Goal: Information Seeking & Learning: Learn about a topic

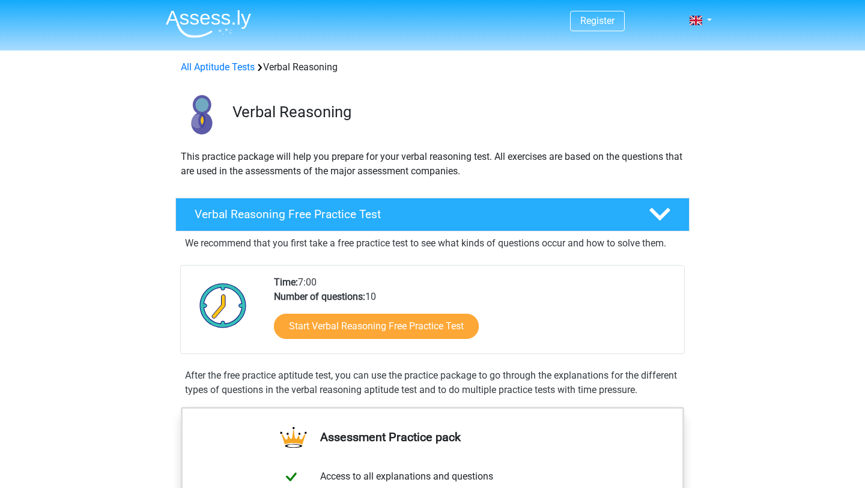
click at [328, 312] on div "Start Verbal Reasoning Free Practice Test" at bounding box center [474, 328] width 400 height 49
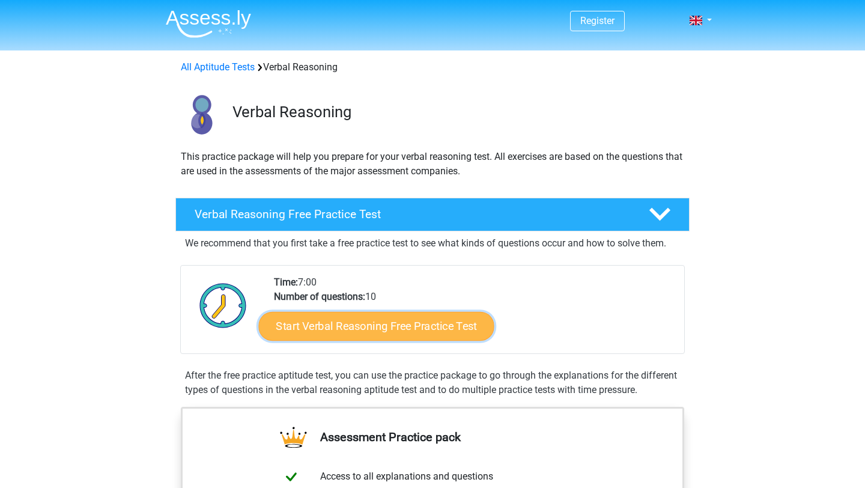
click at [328, 319] on link "Start Verbal Reasoning Free Practice Test" at bounding box center [376, 326] width 235 height 29
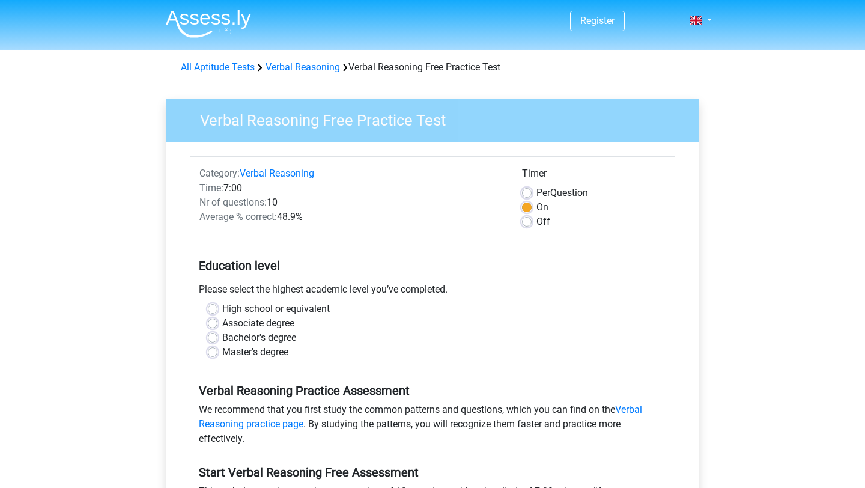
click at [248, 342] on label "Bachelor's degree" at bounding box center [259, 337] width 74 height 14
click at [217, 342] on input "Bachelor's degree" at bounding box center [213, 336] width 10 height 12
radio input "true"
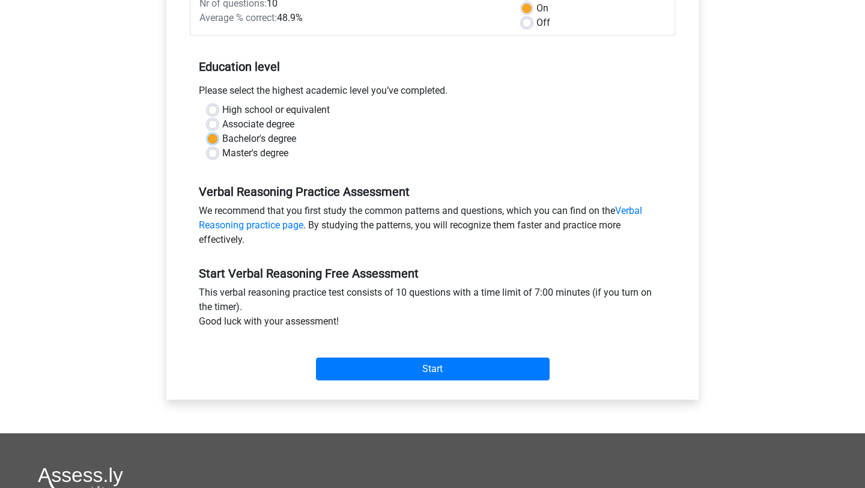
scroll to position [205, 0]
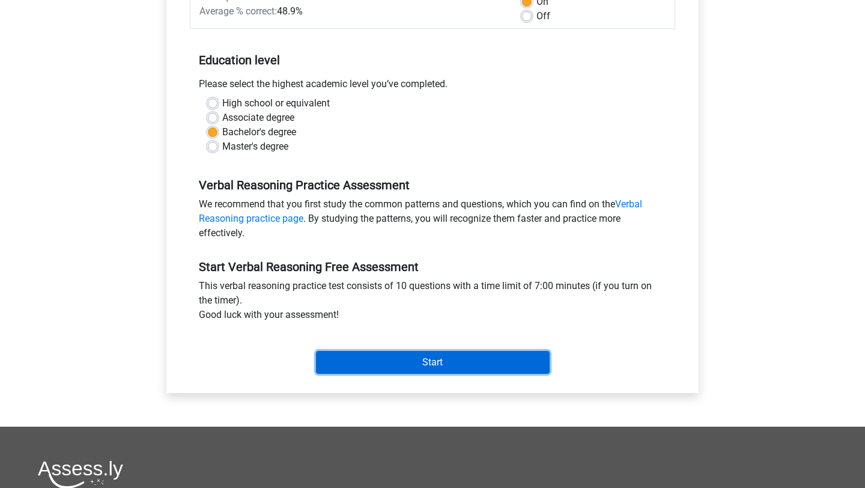
click at [391, 362] on input "Start" at bounding box center [433, 362] width 234 height 23
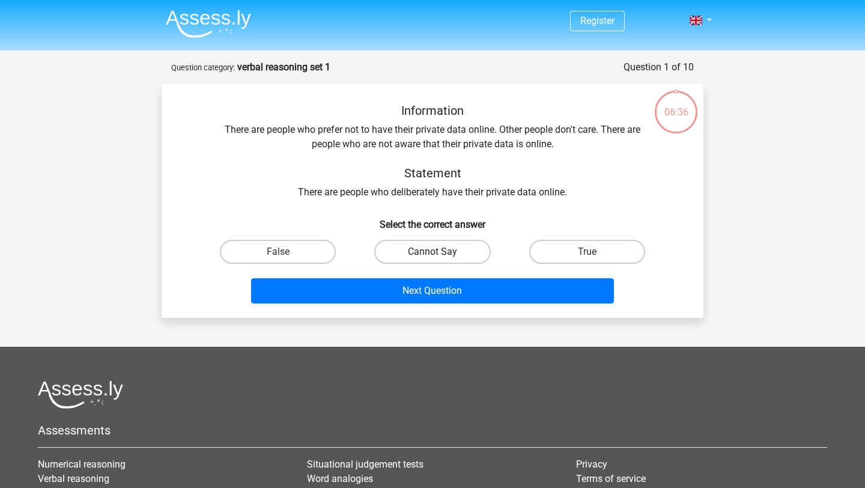
click at [429, 251] on label "Cannot Say" at bounding box center [432, 252] width 116 height 24
click at [432, 252] on input "Cannot Say" at bounding box center [436, 256] width 8 height 8
radio input "true"
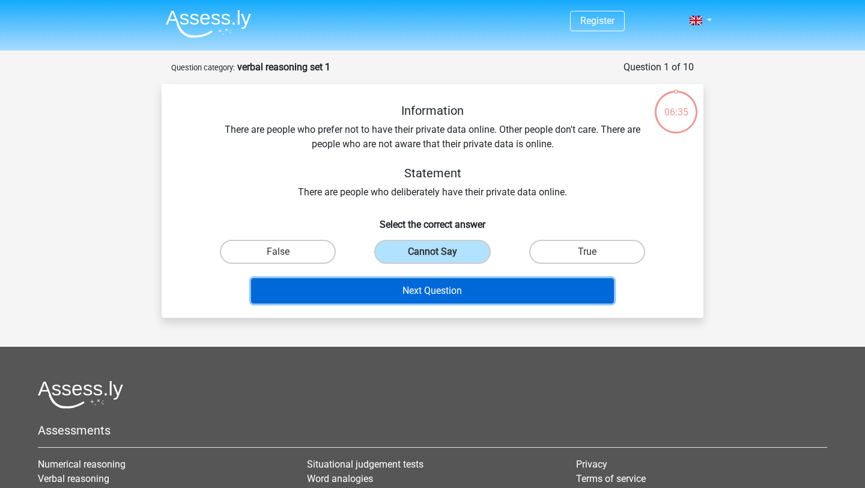
click at [414, 300] on button "Next Question" at bounding box center [432, 290] width 363 height 25
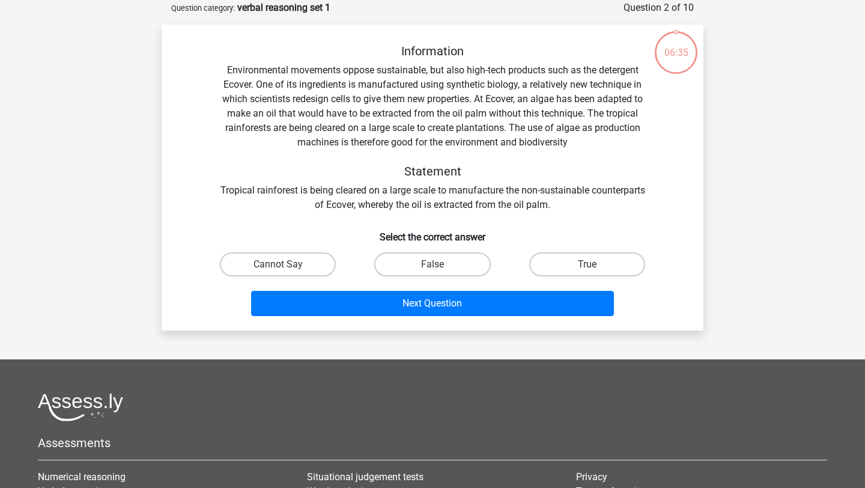
scroll to position [60, 0]
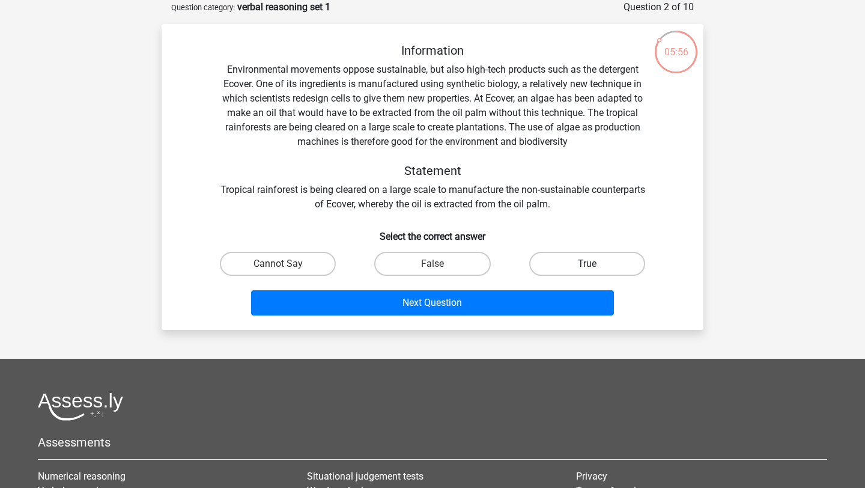
click at [591, 273] on label "True" at bounding box center [587, 264] width 116 height 24
click at [591, 271] on input "True" at bounding box center [591, 268] width 8 height 8
radio input "true"
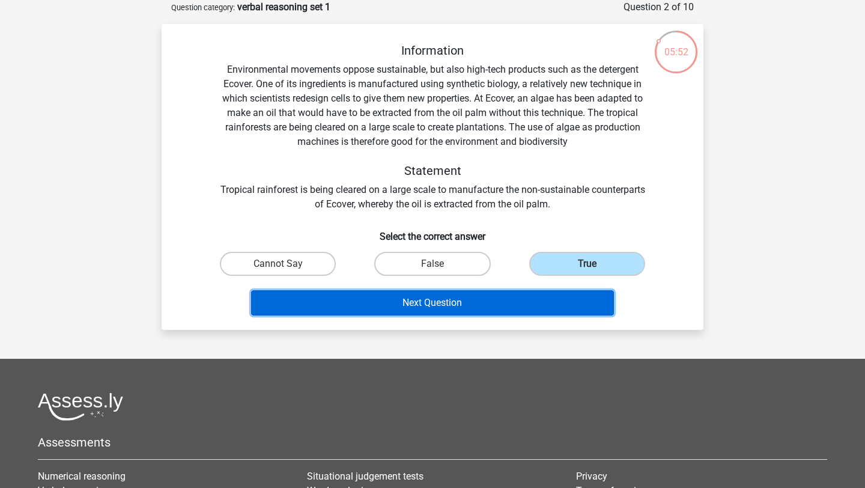
click at [522, 312] on button "Next Question" at bounding box center [432, 302] width 363 height 25
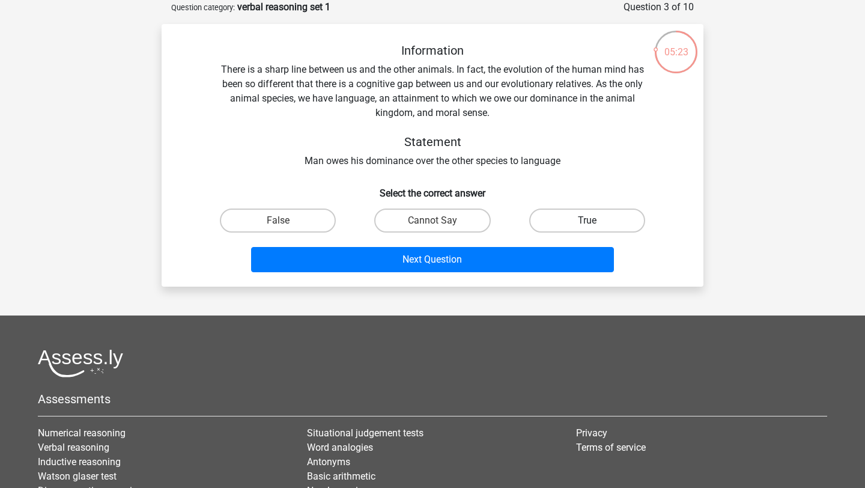
click at [583, 220] on label "True" at bounding box center [587, 220] width 116 height 24
click at [587, 220] on input "True" at bounding box center [591, 224] width 8 height 8
radio input "true"
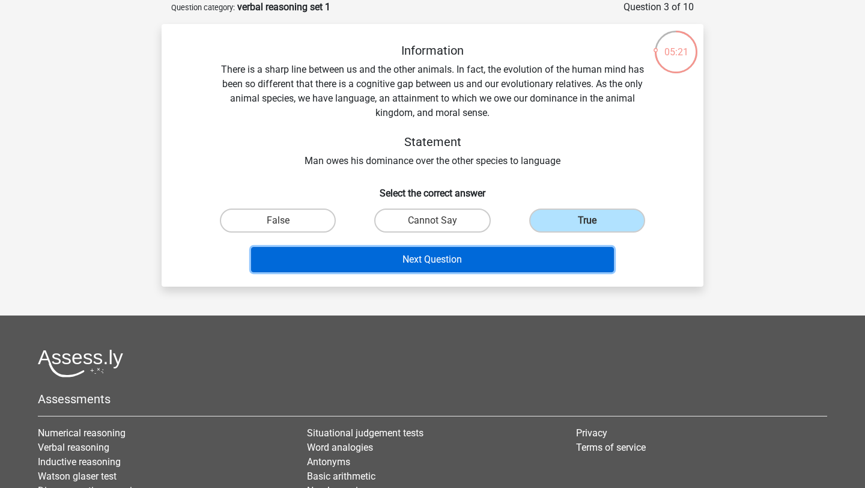
click at [506, 262] on button "Next Question" at bounding box center [432, 259] width 363 height 25
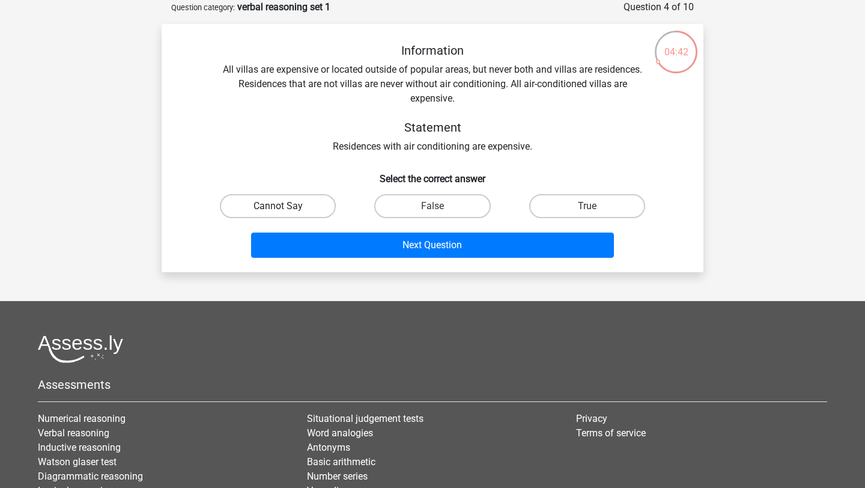
click at [243, 210] on label "Cannot Say" at bounding box center [278, 206] width 116 height 24
click at [278, 210] on input "Cannot Say" at bounding box center [282, 210] width 8 height 8
radio input "true"
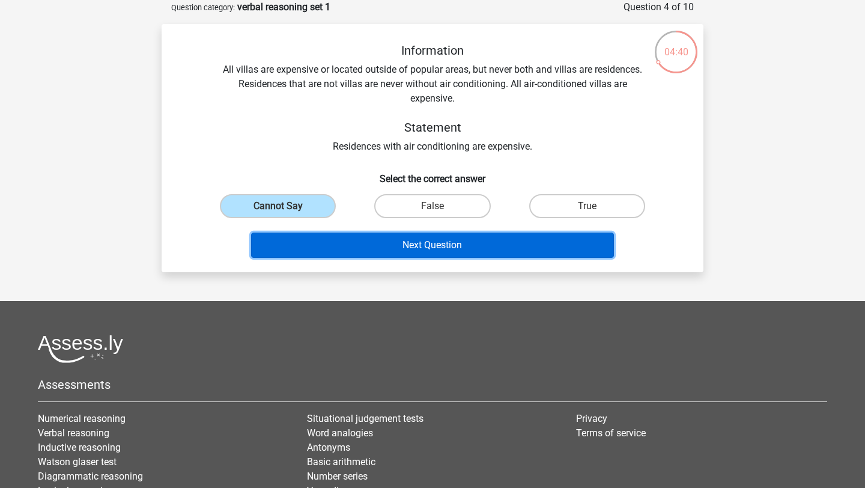
click at [339, 249] on button "Next Question" at bounding box center [432, 244] width 363 height 25
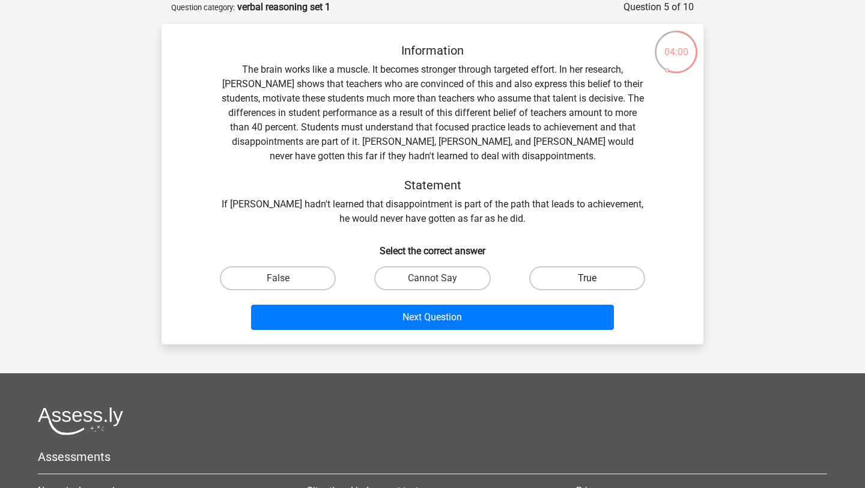
click at [577, 272] on label "True" at bounding box center [587, 278] width 116 height 24
click at [587, 278] on input "True" at bounding box center [591, 282] width 8 height 8
radio input "true"
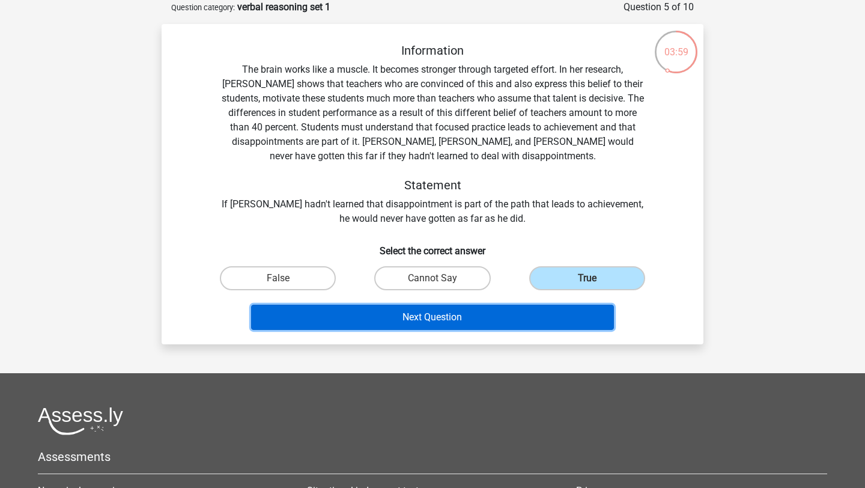
click at [558, 310] on button "Next Question" at bounding box center [432, 316] width 363 height 25
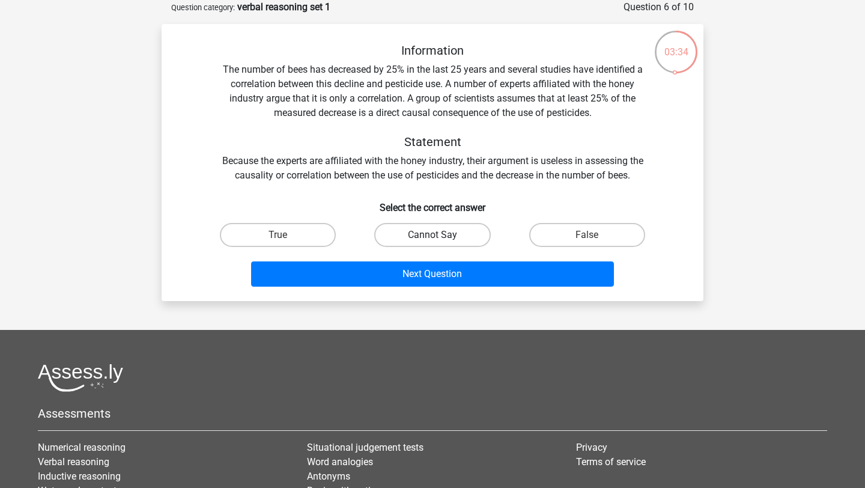
click at [447, 246] on label "Cannot Say" at bounding box center [432, 235] width 116 height 24
click at [440, 243] on input "Cannot Say" at bounding box center [436, 239] width 8 height 8
radio input "true"
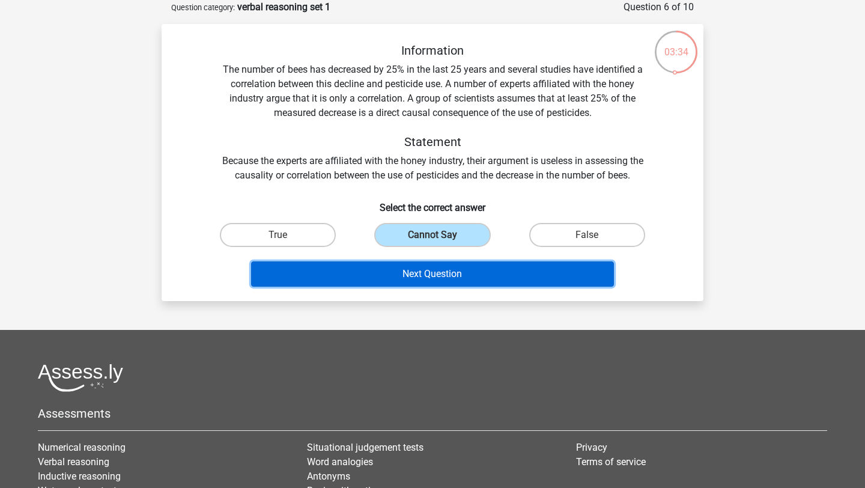
click at [454, 264] on button "Next Question" at bounding box center [432, 273] width 363 height 25
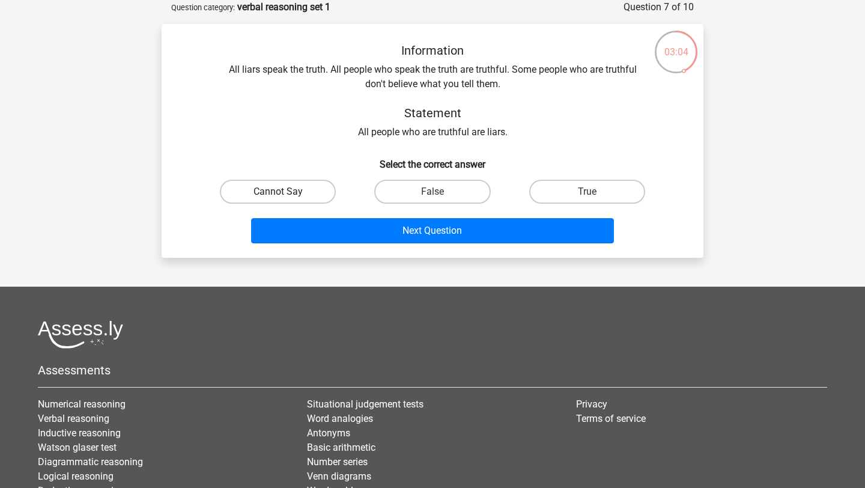
click at [271, 195] on label "Cannot Say" at bounding box center [278, 192] width 116 height 24
click at [278, 195] on input "Cannot Say" at bounding box center [282, 196] width 8 height 8
radio input "true"
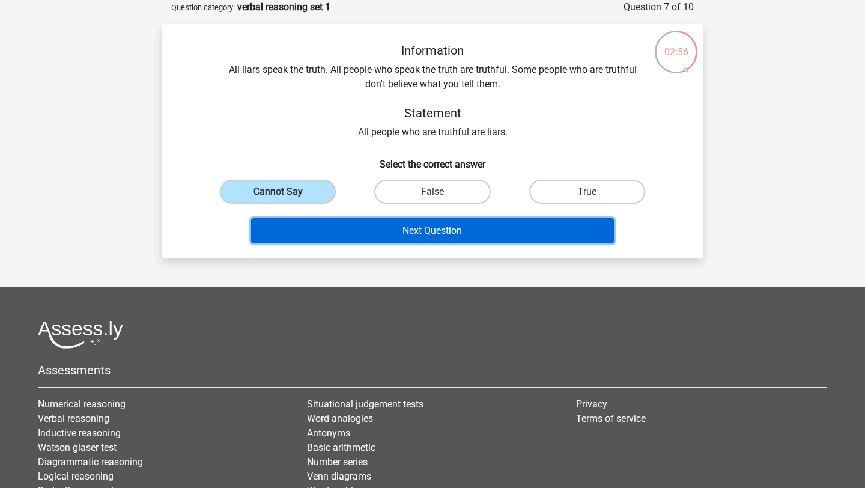
click at [443, 227] on button "Next Question" at bounding box center [432, 230] width 363 height 25
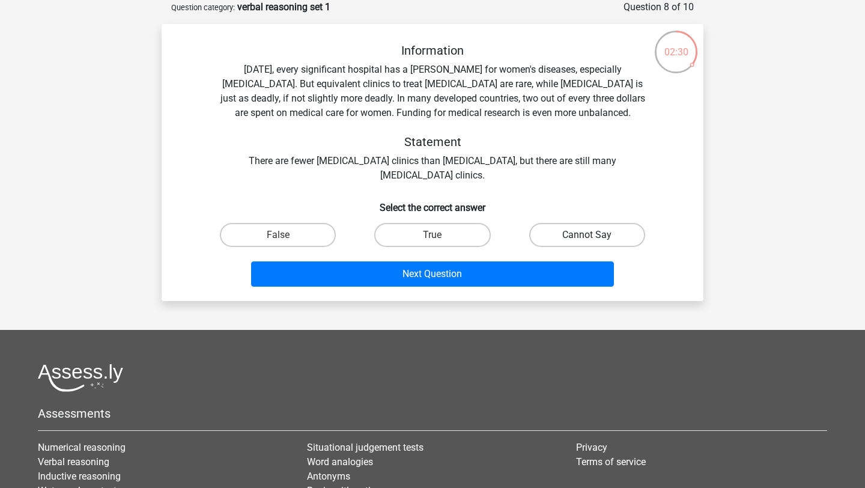
click at [566, 240] on label "Cannot Say" at bounding box center [587, 235] width 116 height 24
click at [587, 240] on input "Cannot Say" at bounding box center [591, 239] width 8 height 8
radio input "true"
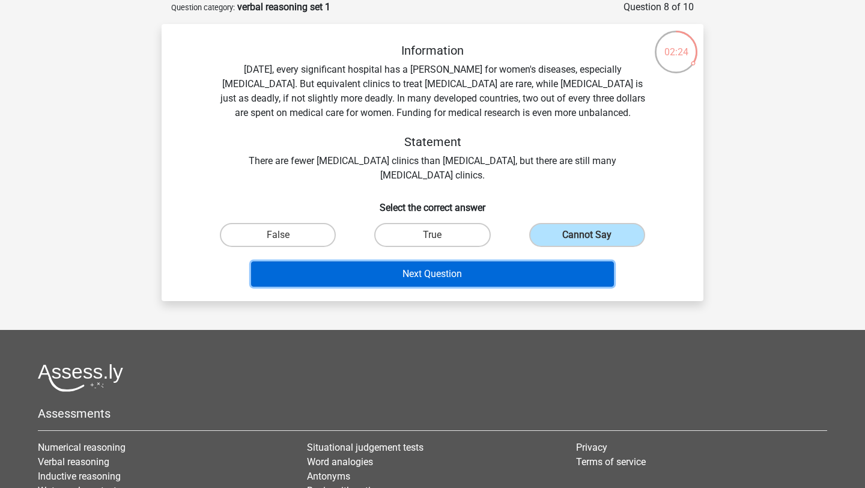
click at [492, 275] on button "Next Question" at bounding box center [432, 273] width 363 height 25
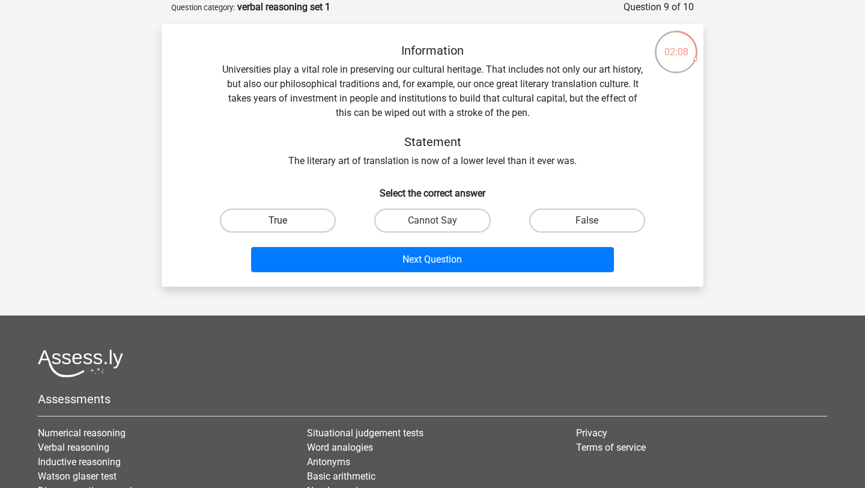
click at [299, 223] on label "True" at bounding box center [278, 220] width 116 height 24
click at [286, 223] on input "True" at bounding box center [282, 224] width 8 height 8
radio input "true"
click at [417, 222] on label "Cannot Say" at bounding box center [432, 220] width 116 height 24
click at [432, 222] on input "Cannot Say" at bounding box center [436, 224] width 8 height 8
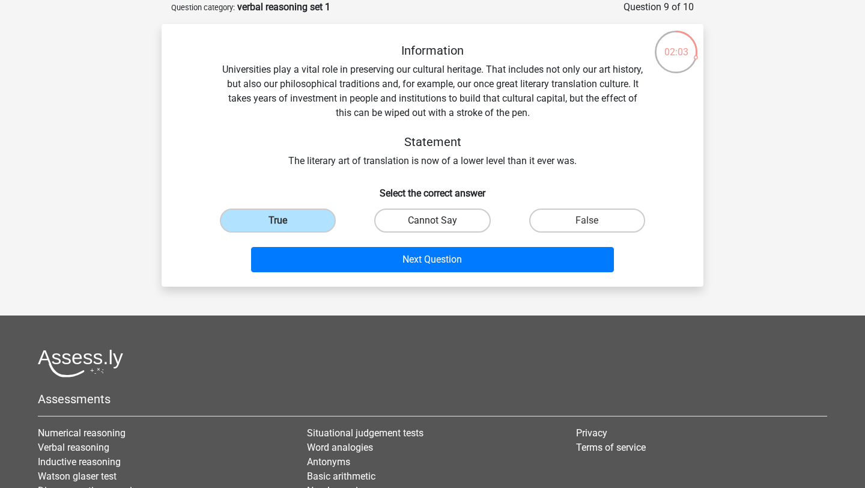
radio input "true"
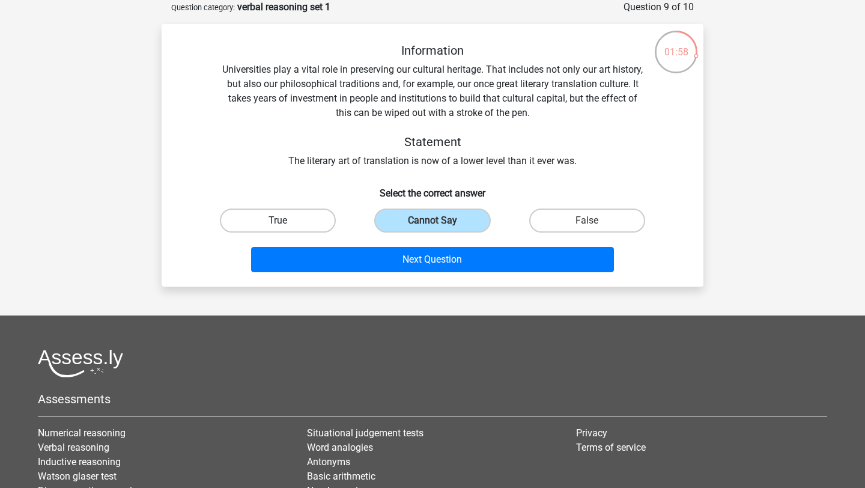
click at [318, 214] on label "True" at bounding box center [278, 220] width 116 height 24
click at [286, 220] on input "True" at bounding box center [282, 224] width 8 height 8
radio input "true"
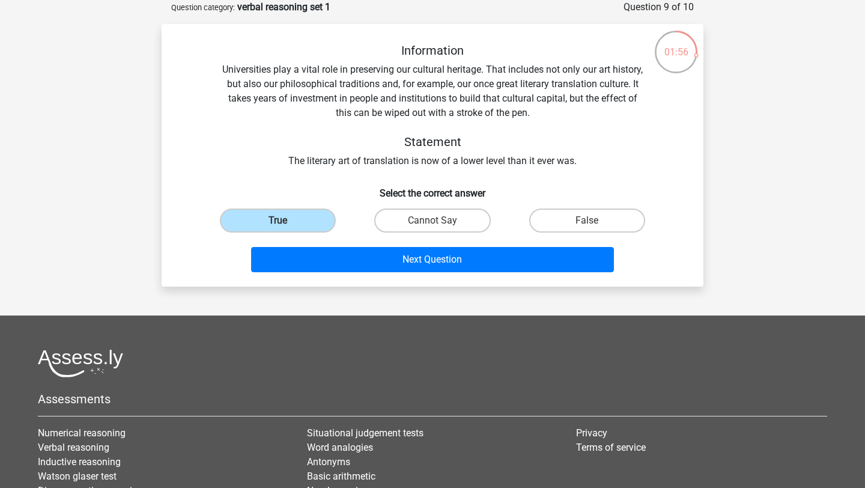
click at [437, 222] on input "Cannot Say" at bounding box center [436, 224] width 8 height 8
radio input "true"
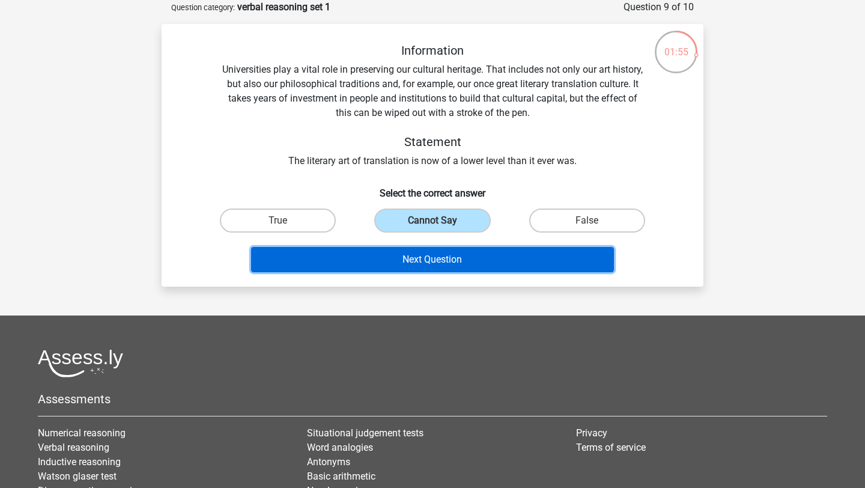
click at [455, 256] on button "Next Question" at bounding box center [432, 259] width 363 height 25
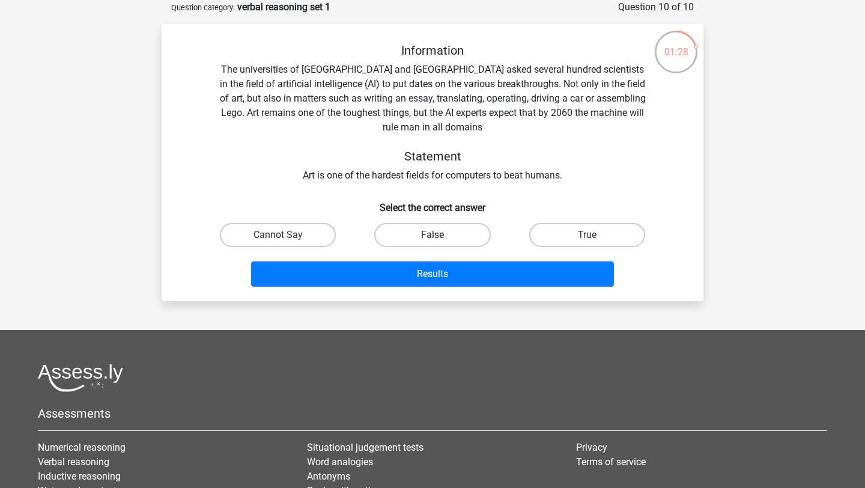
click at [408, 238] on label "False" at bounding box center [432, 235] width 116 height 24
click at [432, 238] on input "False" at bounding box center [436, 239] width 8 height 8
radio input "true"
click at [586, 223] on label "True" at bounding box center [587, 235] width 116 height 24
click at [587, 235] on input "True" at bounding box center [591, 239] width 8 height 8
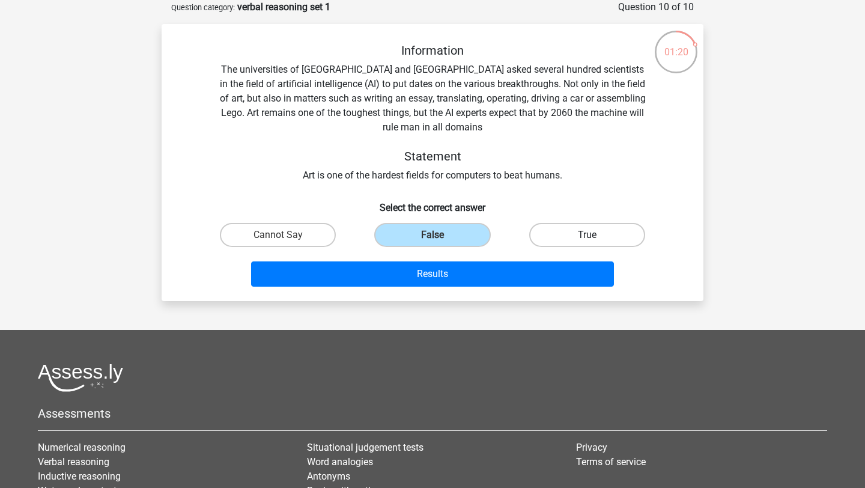
radio input "true"
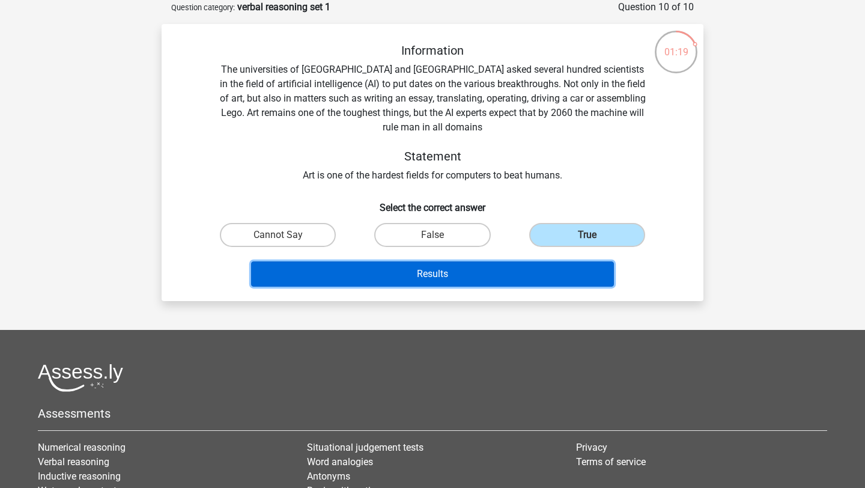
click at [570, 266] on button "Results" at bounding box center [432, 273] width 363 height 25
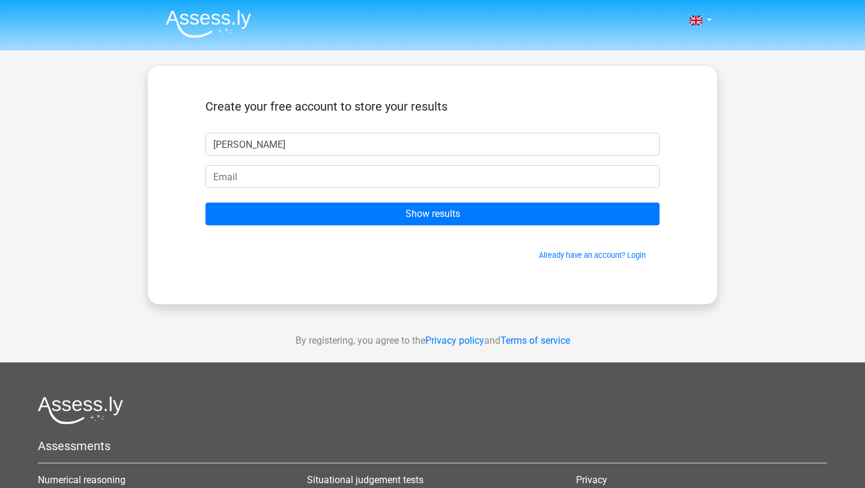
type input "lucy"
click at [338, 267] on div "Create your free account to store your results lucy Show results Already have a…" at bounding box center [433, 184] width 512 height 181
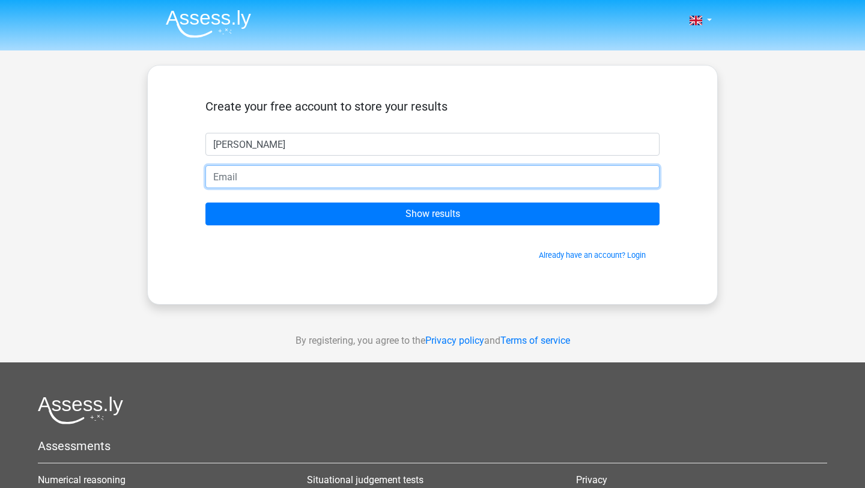
click at [285, 169] on input "email" at bounding box center [432, 176] width 454 height 23
type input "lucyloucraig@gmail.com"
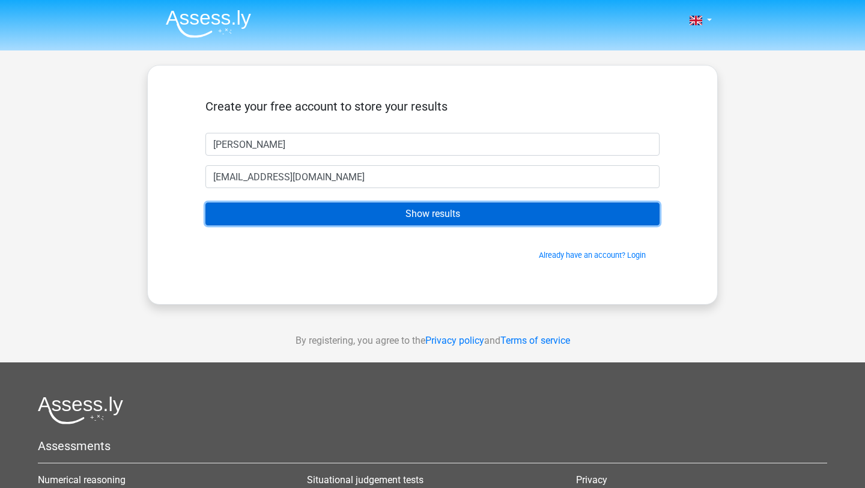
click at [333, 212] on input "Show results" at bounding box center [432, 213] width 454 height 23
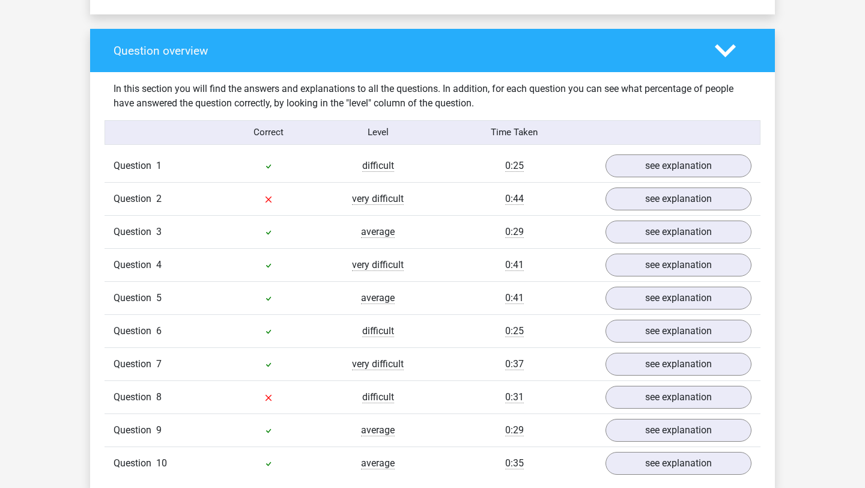
scroll to position [863, 0]
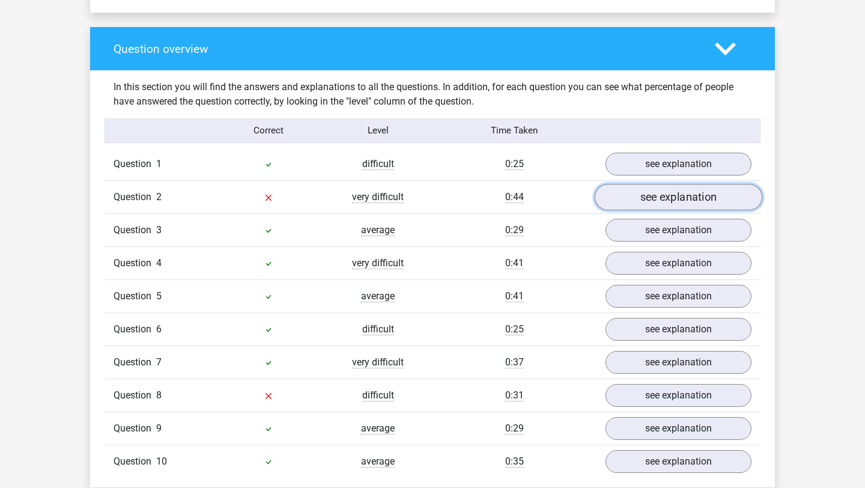
click at [633, 198] on link "see explanation" at bounding box center [678, 197] width 168 height 26
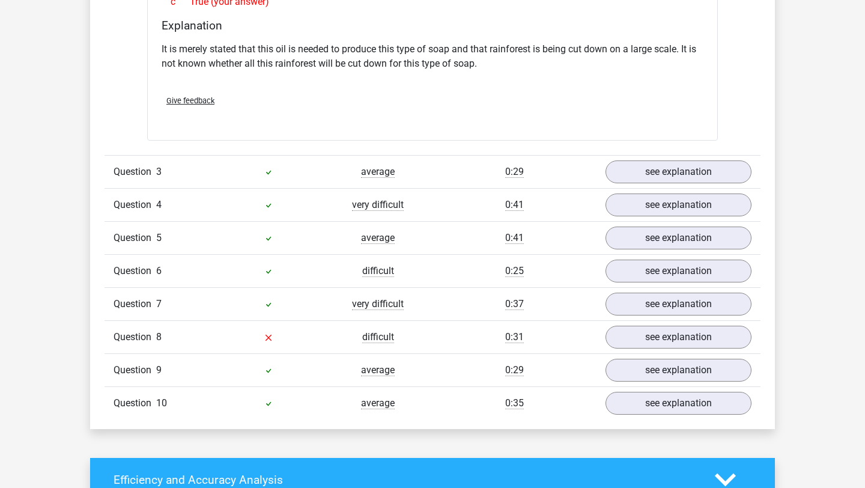
scroll to position [1305, 0]
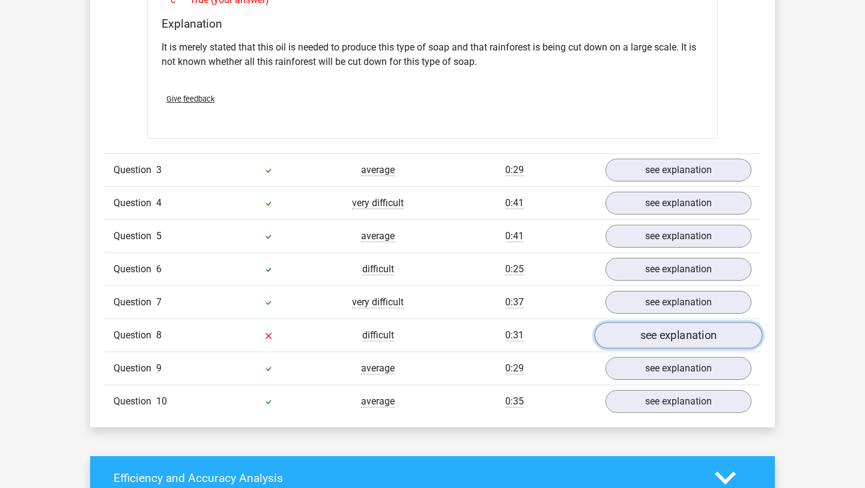
click at [678, 338] on link "see explanation" at bounding box center [678, 335] width 168 height 26
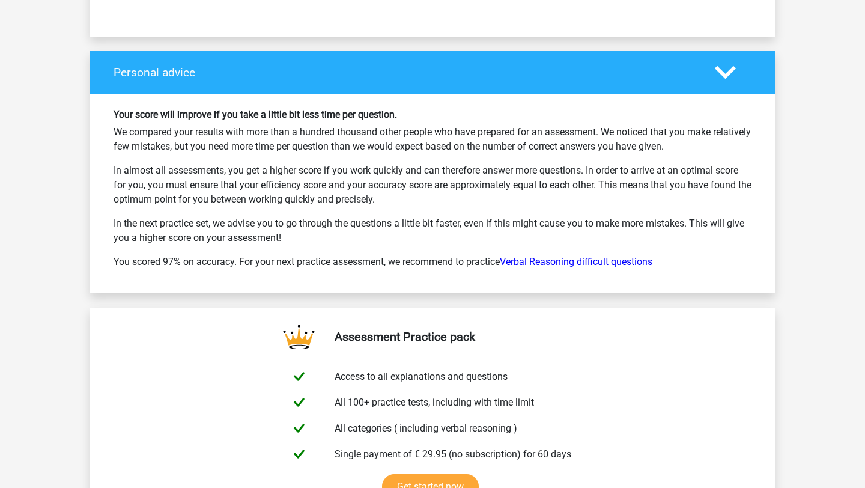
scroll to position [2454, 0]
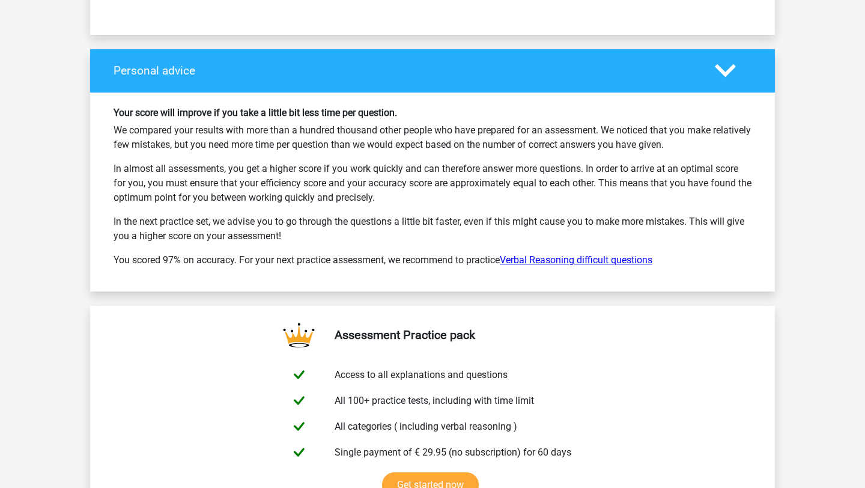
click at [626, 254] on link "Verbal Reasoning difficult questions" at bounding box center [576, 259] width 152 height 11
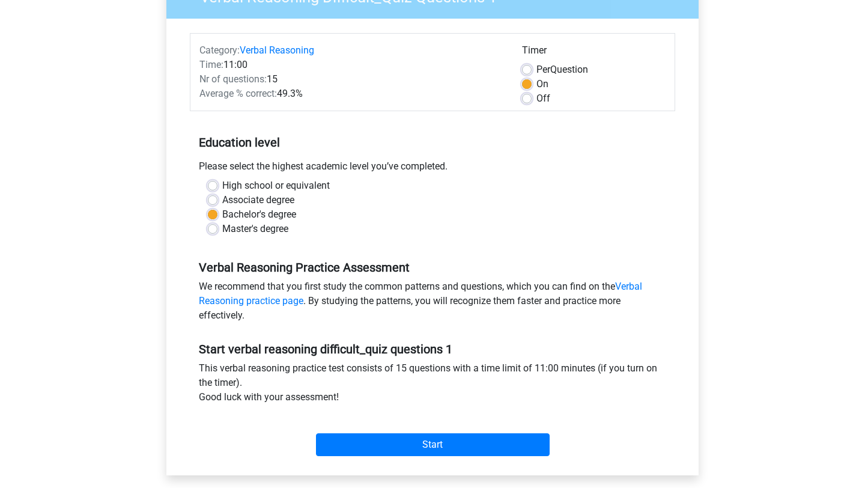
scroll to position [127, 0]
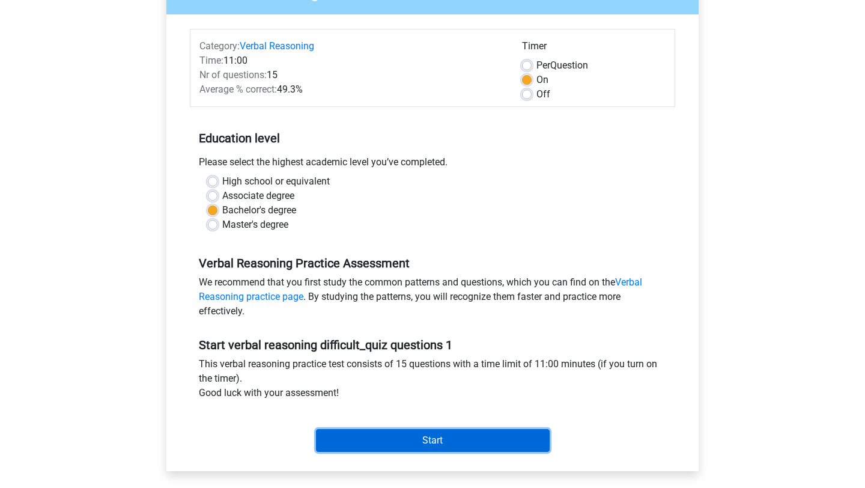
click at [438, 442] on input "Start" at bounding box center [433, 440] width 234 height 23
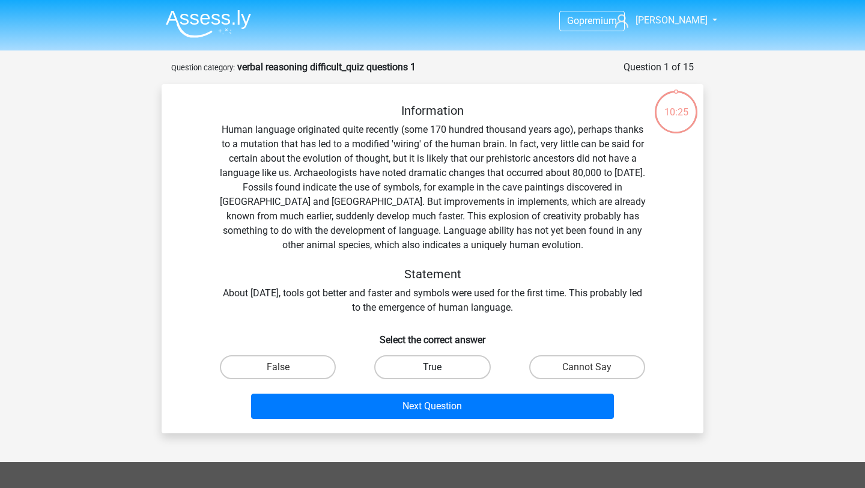
click at [413, 358] on label "True" at bounding box center [432, 367] width 116 height 24
click at [432, 367] on input "True" at bounding box center [436, 371] width 8 height 8
radio input "true"
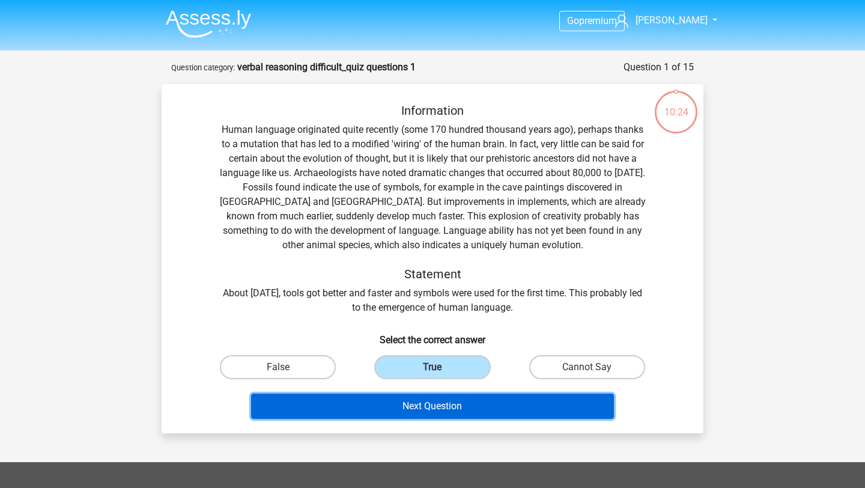
click at [418, 411] on button "Next Question" at bounding box center [432, 405] width 363 height 25
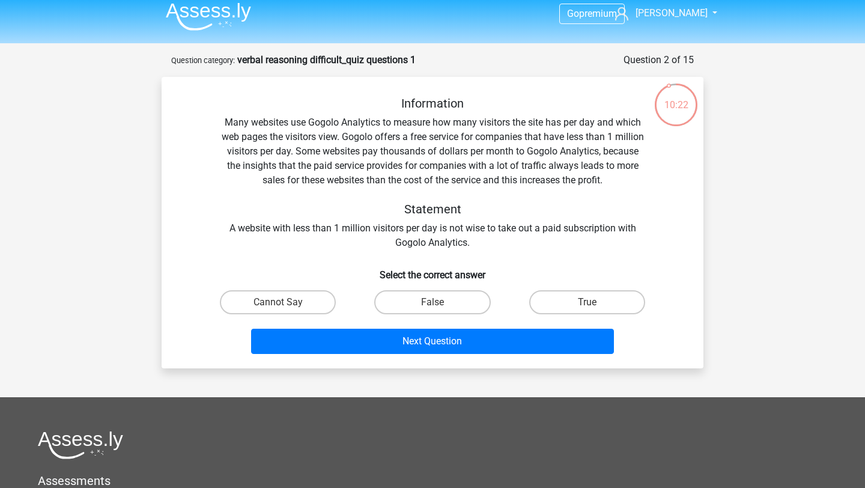
scroll to position [5, 0]
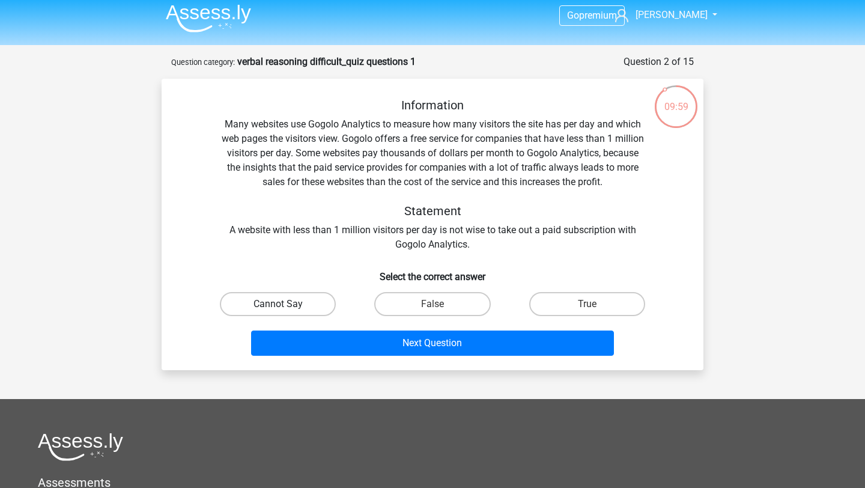
click at [277, 297] on label "Cannot Say" at bounding box center [278, 304] width 116 height 24
click at [278, 304] on input "Cannot Say" at bounding box center [282, 308] width 8 height 8
radio input "true"
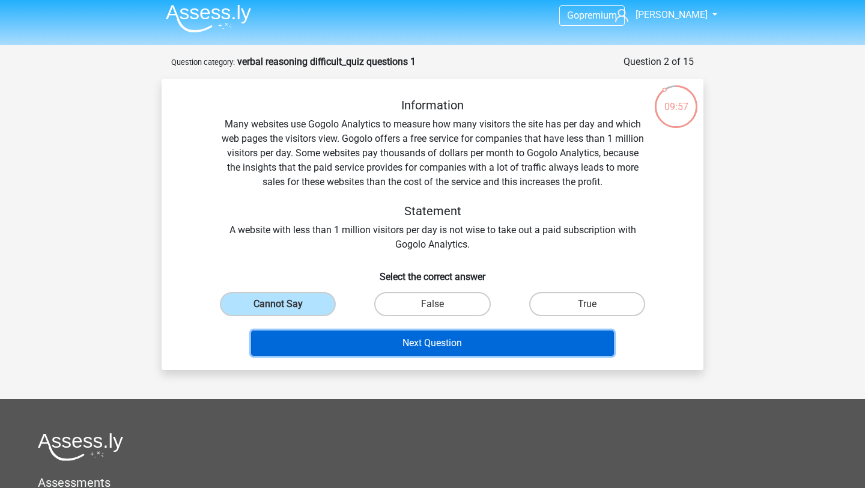
click at [370, 345] on button "Next Question" at bounding box center [432, 342] width 363 height 25
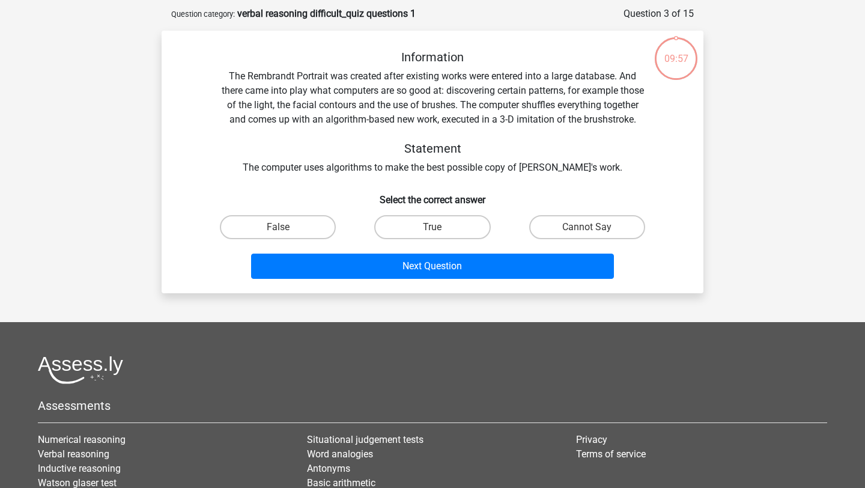
scroll to position [60, 0]
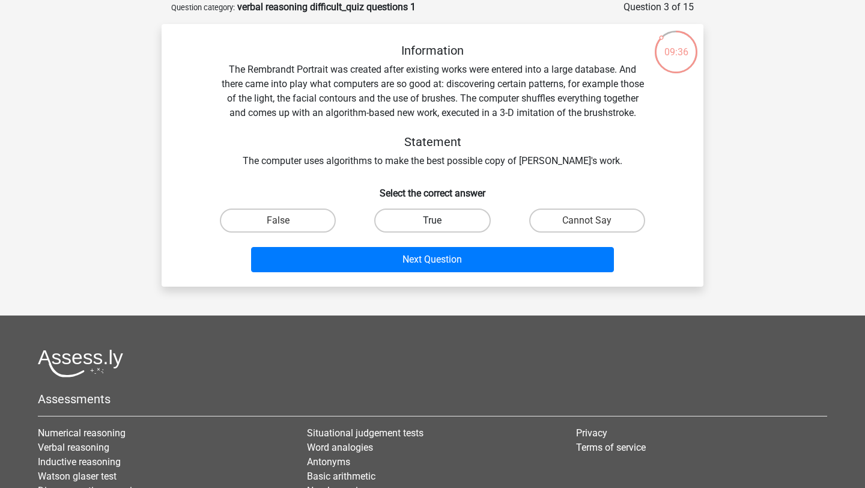
click at [444, 232] on label "True" at bounding box center [432, 220] width 116 height 24
click at [440, 228] on input "True" at bounding box center [436, 224] width 8 height 8
radio input "true"
click at [322, 232] on label "False" at bounding box center [278, 220] width 116 height 24
click at [286, 228] on input "False" at bounding box center [282, 224] width 8 height 8
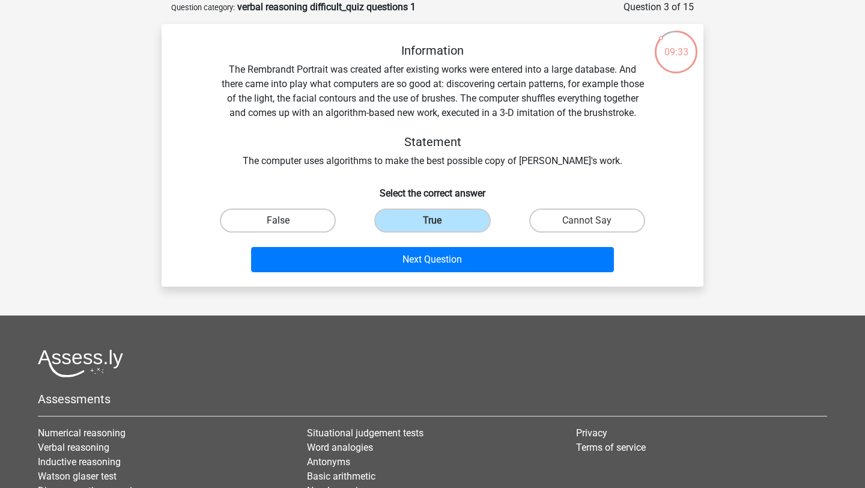
radio input "true"
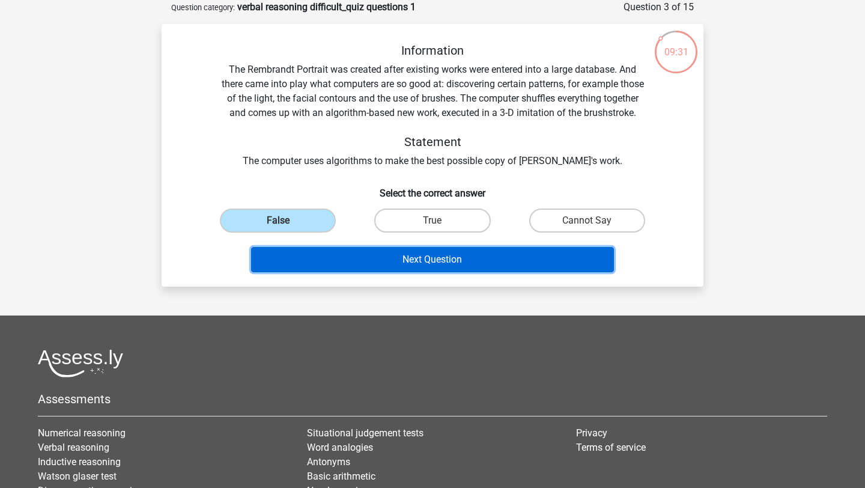
click at [352, 271] on button "Next Question" at bounding box center [432, 259] width 363 height 25
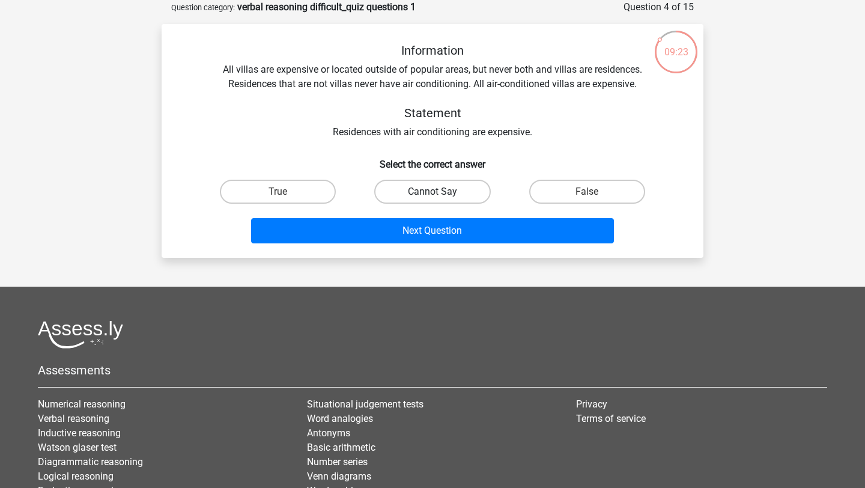
click at [399, 199] on label "Cannot Say" at bounding box center [432, 192] width 116 height 24
click at [432, 199] on input "Cannot Say" at bounding box center [436, 196] width 8 height 8
radio input "true"
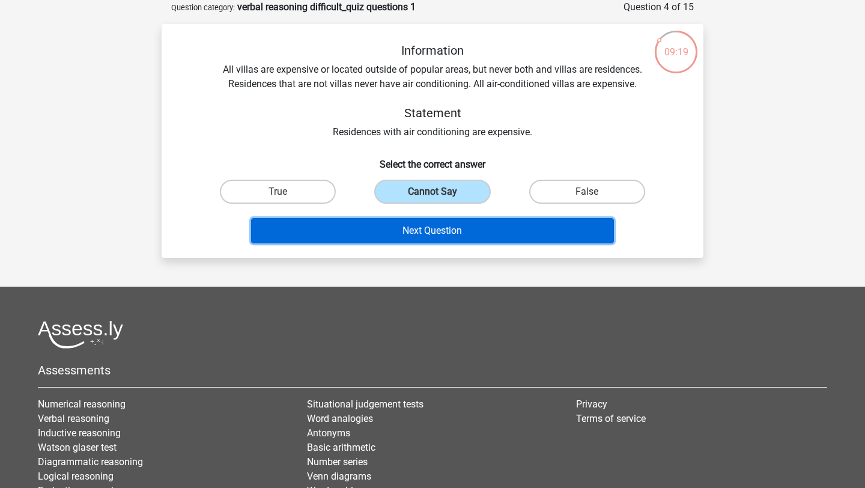
click at [393, 231] on button "Next Question" at bounding box center [432, 230] width 363 height 25
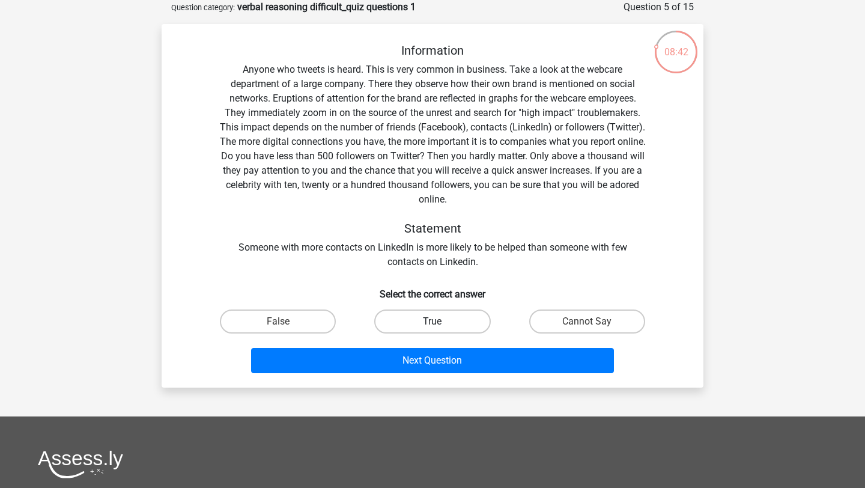
click at [399, 320] on label "True" at bounding box center [432, 321] width 116 height 24
click at [432, 321] on input "True" at bounding box center [436, 325] width 8 height 8
radio input "true"
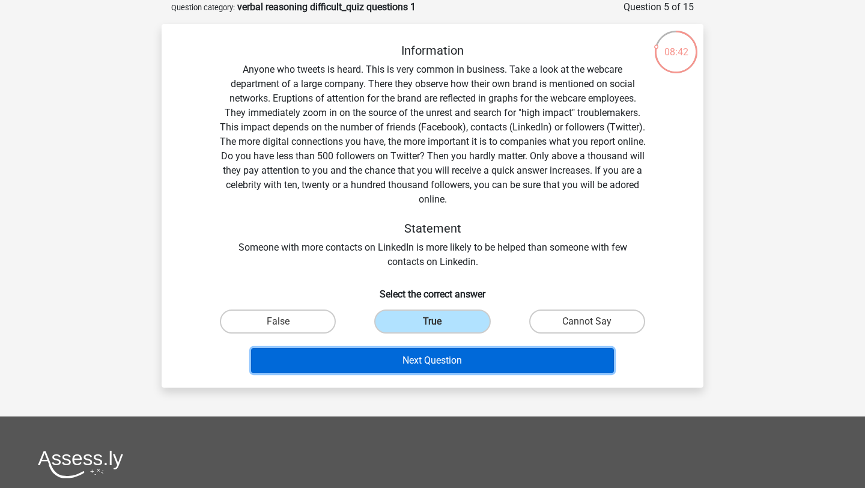
click at [411, 364] on button "Next Question" at bounding box center [432, 360] width 363 height 25
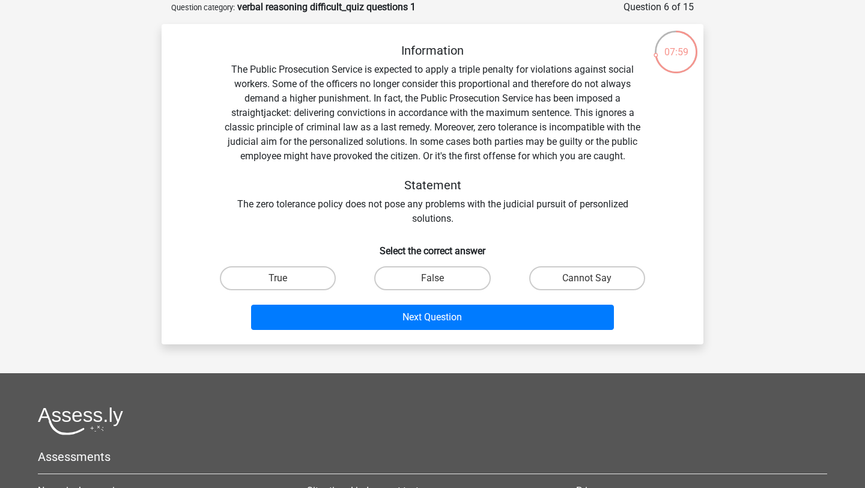
click at [429, 265] on div "False" at bounding box center [432, 278] width 154 height 34
click at [426, 277] on label "False" at bounding box center [432, 278] width 116 height 24
click at [432, 278] on input "False" at bounding box center [436, 282] width 8 height 8
radio input "true"
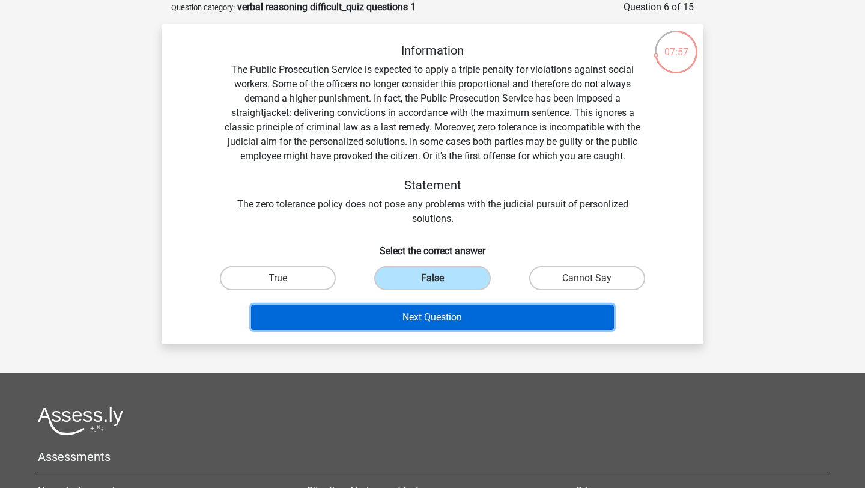
click at [423, 316] on button "Next Question" at bounding box center [432, 316] width 363 height 25
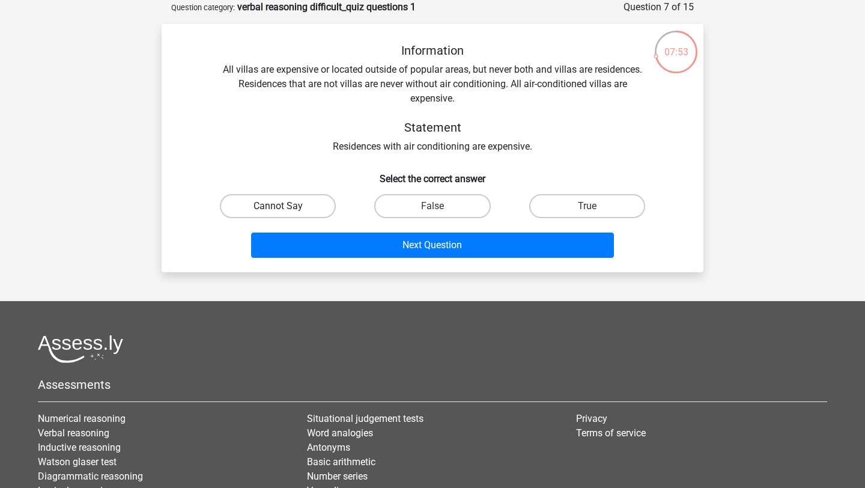
click at [321, 214] on label "Cannot Say" at bounding box center [278, 206] width 116 height 24
click at [286, 214] on input "Cannot Say" at bounding box center [282, 210] width 8 height 8
radio input "true"
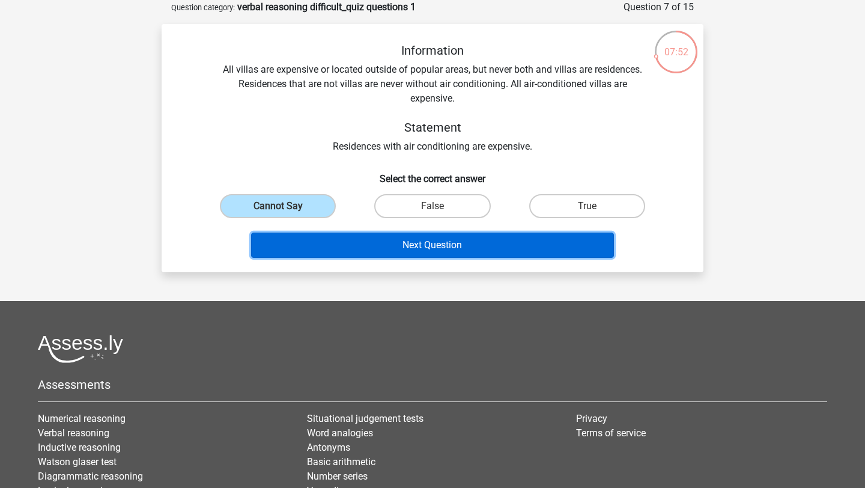
click at [346, 238] on button "Next Question" at bounding box center [432, 244] width 363 height 25
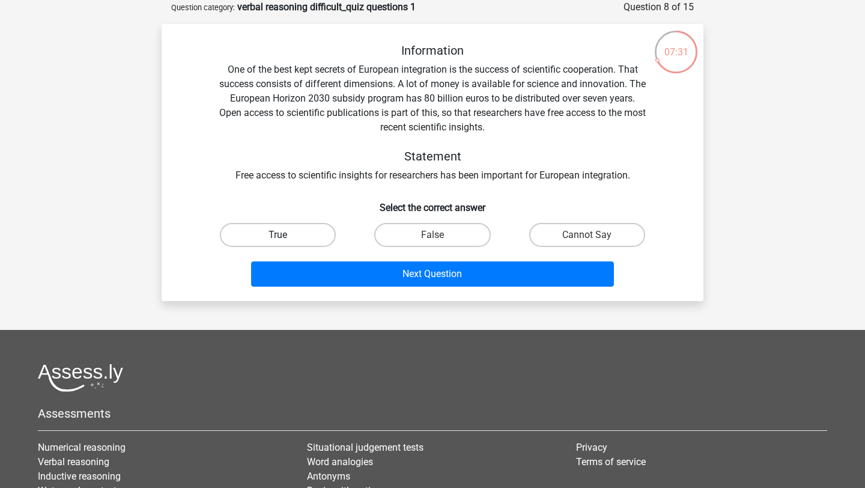
click at [300, 236] on label "True" at bounding box center [278, 235] width 116 height 24
click at [286, 236] on input "True" at bounding box center [282, 239] width 8 height 8
radio input "true"
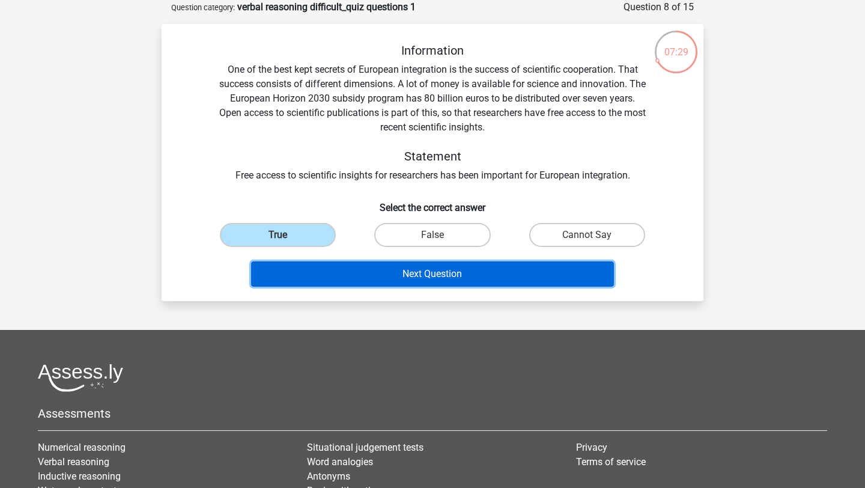
click at [334, 272] on button "Next Question" at bounding box center [432, 273] width 363 height 25
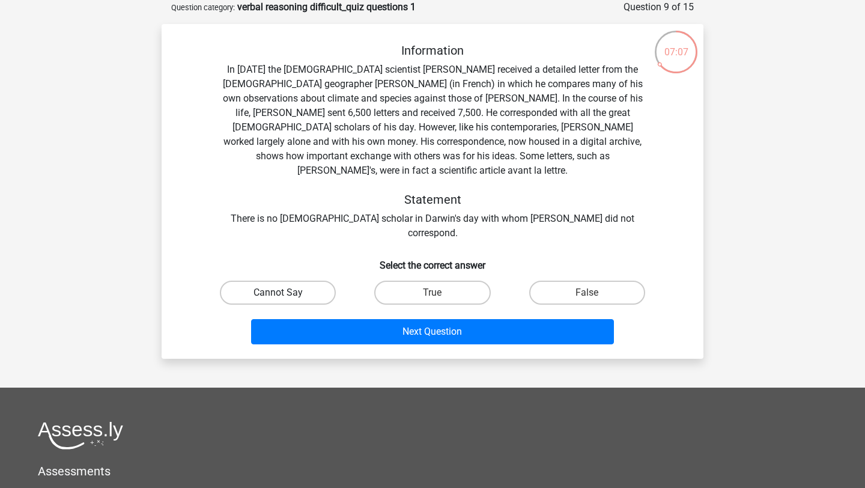
click at [309, 280] on label "Cannot Say" at bounding box center [278, 292] width 116 height 24
click at [286, 292] on input "Cannot Say" at bounding box center [282, 296] width 8 height 8
radio input "true"
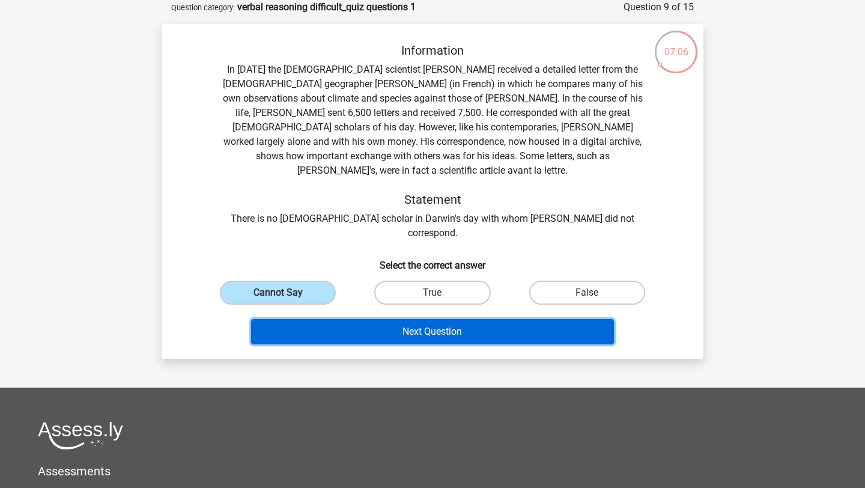
click at [411, 319] on button "Next Question" at bounding box center [432, 331] width 363 height 25
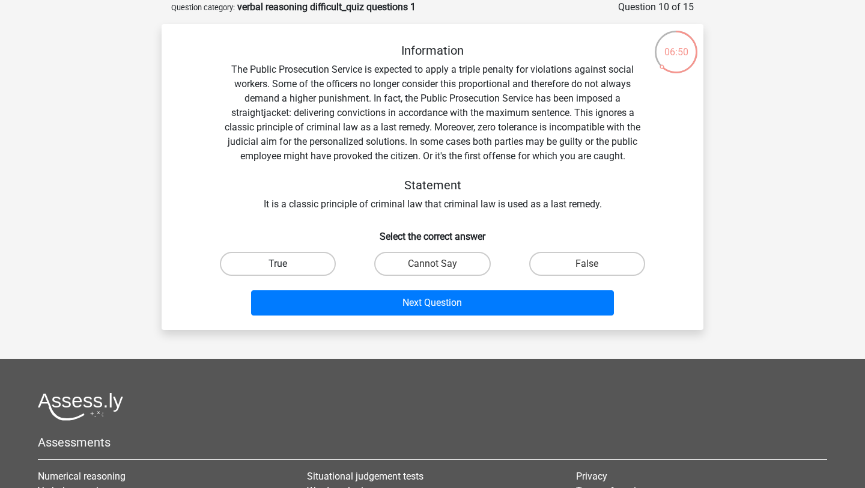
click at [317, 260] on label "True" at bounding box center [278, 264] width 116 height 24
click at [286, 264] on input "True" at bounding box center [282, 268] width 8 height 8
radio input "true"
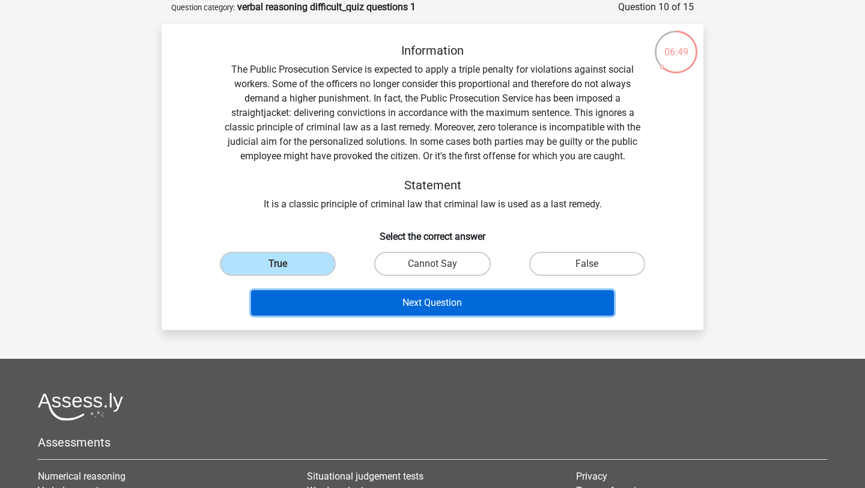
click at [348, 305] on button "Next Question" at bounding box center [432, 302] width 363 height 25
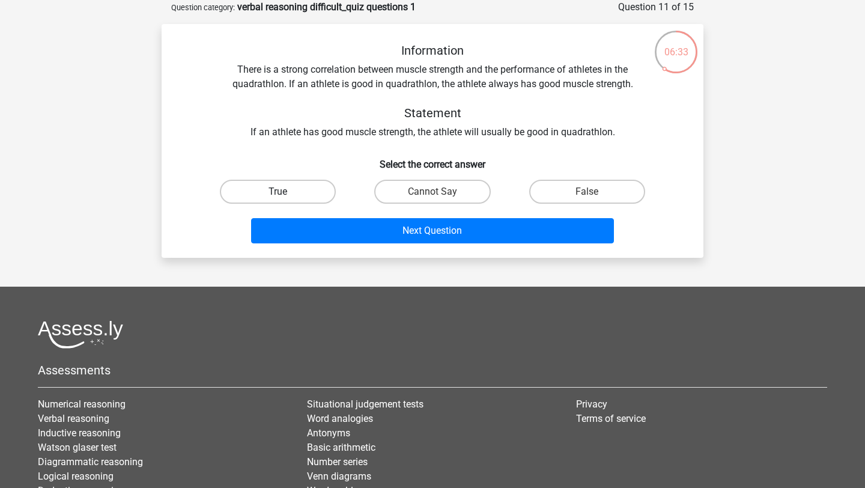
click at [302, 195] on label "True" at bounding box center [278, 192] width 116 height 24
click at [286, 195] on input "True" at bounding box center [282, 196] width 8 height 8
radio input "true"
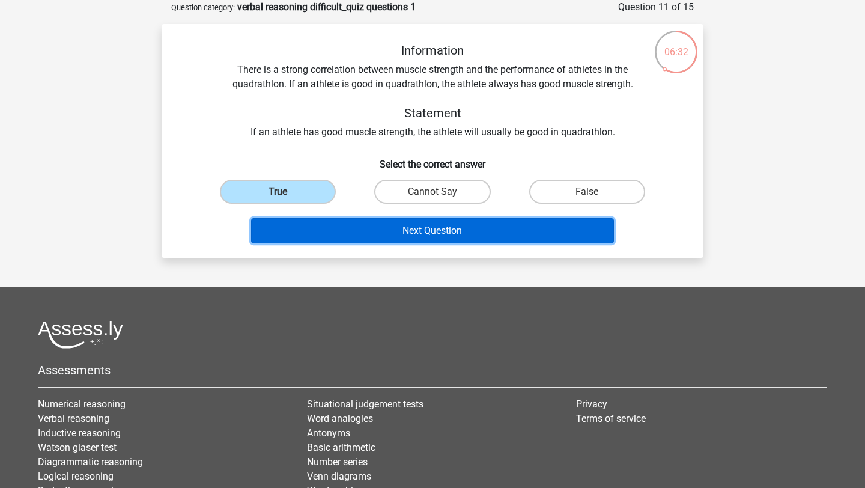
click at [326, 233] on button "Next Question" at bounding box center [432, 230] width 363 height 25
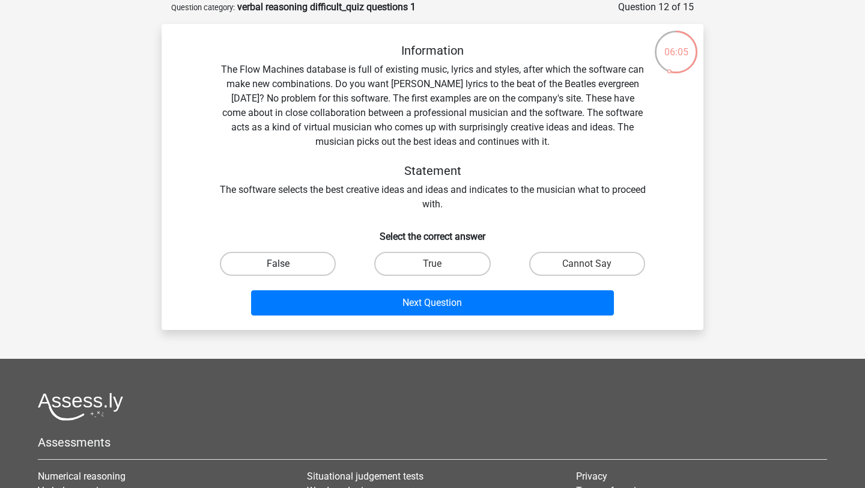
click at [305, 265] on label "False" at bounding box center [278, 264] width 116 height 24
click at [286, 265] on input "False" at bounding box center [282, 268] width 8 height 8
radio input "true"
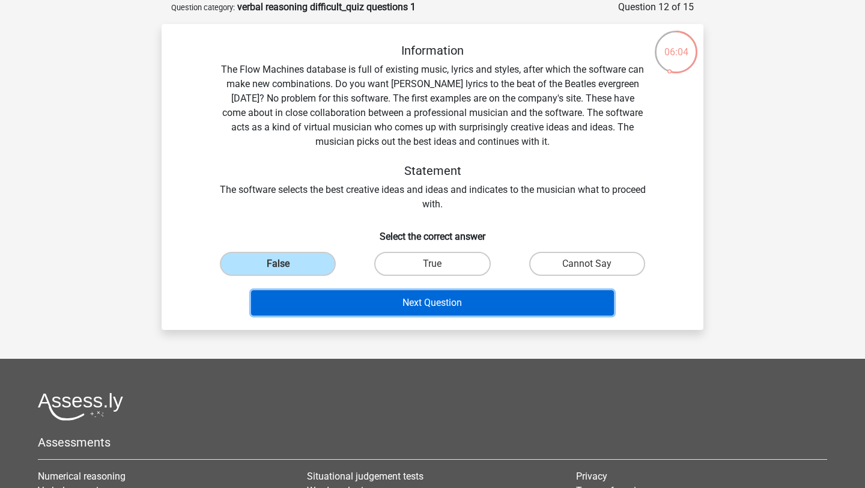
click at [325, 294] on button "Next Question" at bounding box center [432, 302] width 363 height 25
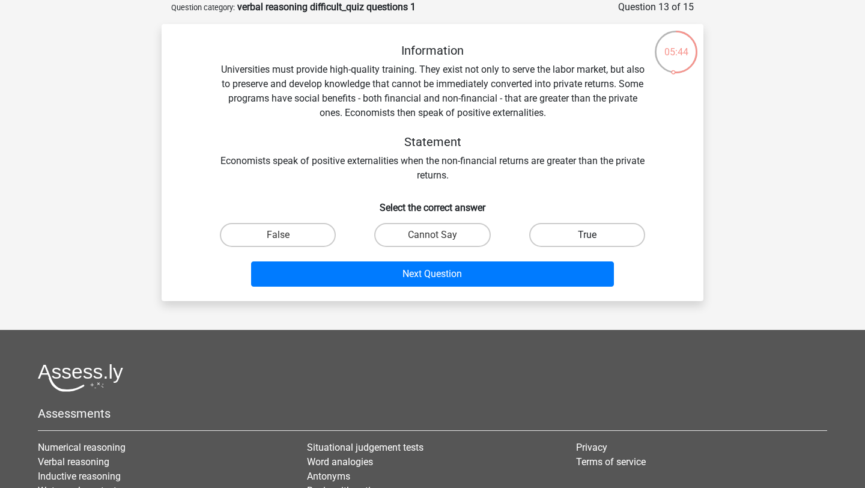
click at [606, 229] on label "True" at bounding box center [587, 235] width 116 height 24
click at [594, 235] on input "True" at bounding box center [591, 239] width 8 height 8
radio input "true"
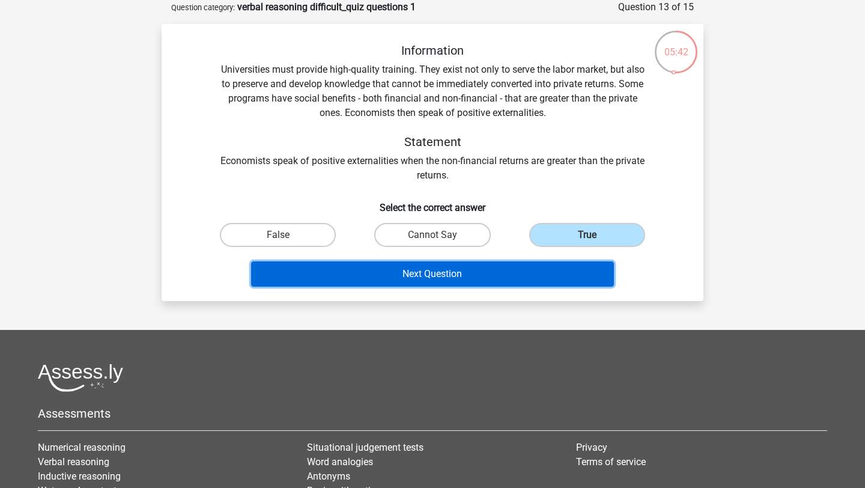
click at [481, 282] on button "Next Question" at bounding box center [432, 273] width 363 height 25
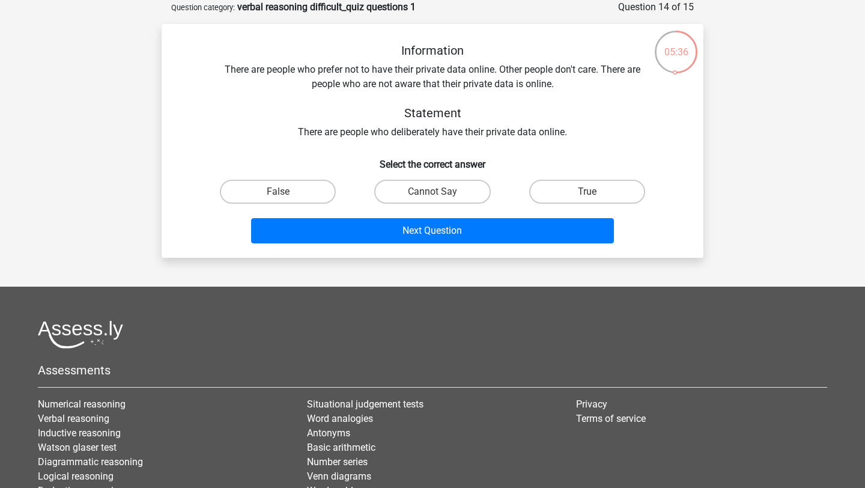
click at [375, 197] on div "Cannot Say" at bounding box center [432, 192] width 145 height 24
click at [382, 197] on label "Cannot Say" at bounding box center [432, 192] width 116 height 24
click at [432, 197] on input "Cannot Say" at bounding box center [436, 196] width 8 height 8
radio input "true"
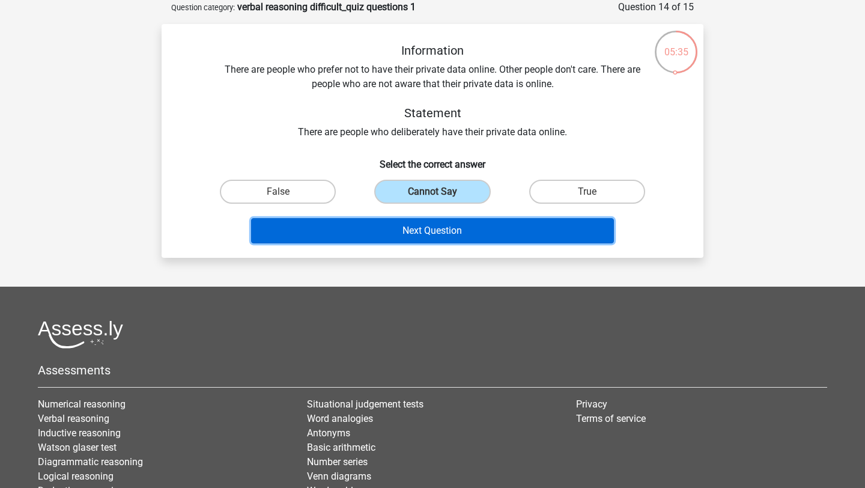
click at [384, 235] on button "Next Question" at bounding box center [432, 230] width 363 height 25
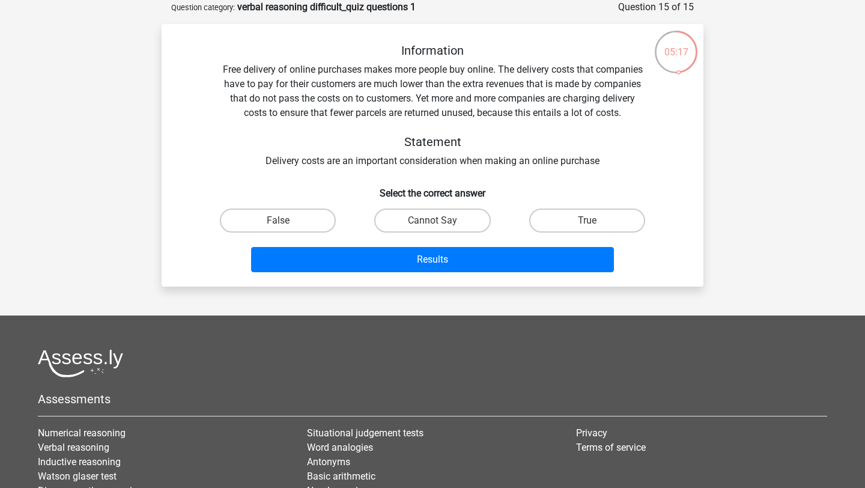
click at [587, 228] on input "True" at bounding box center [591, 224] width 8 height 8
radio input "true"
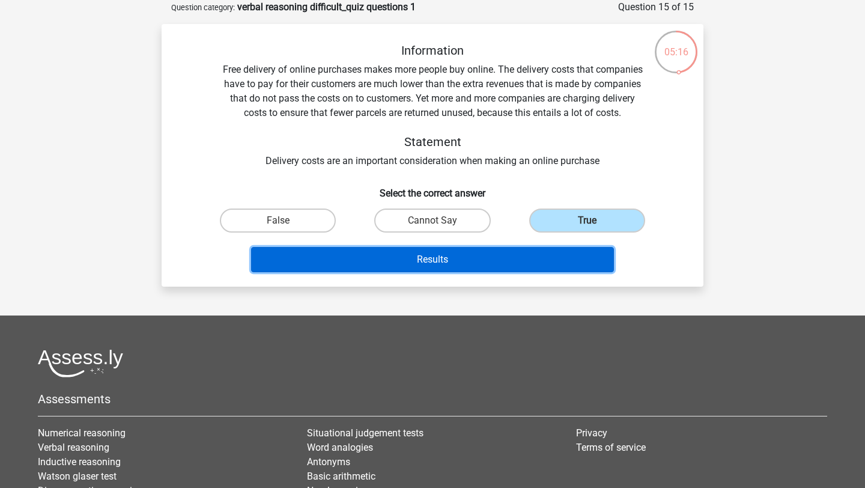
click at [572, 260] on button "Results" at bounding box center [432, 259] width 363 height 25
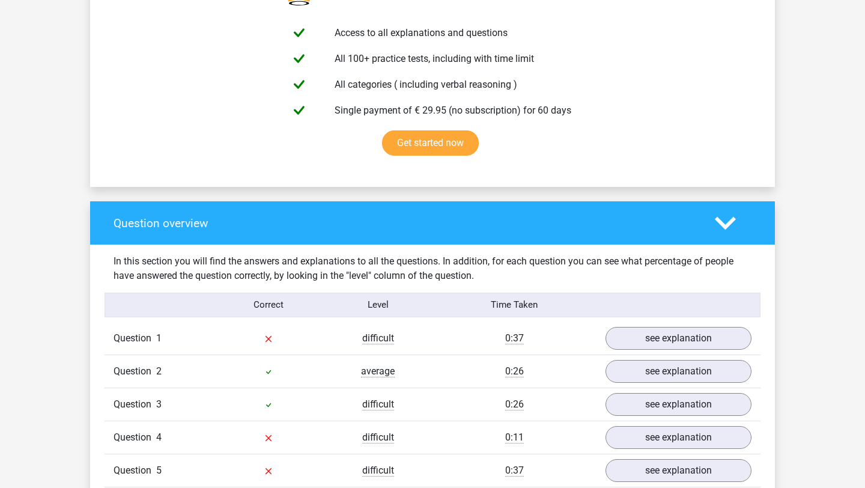
scroll to position [689, 0]
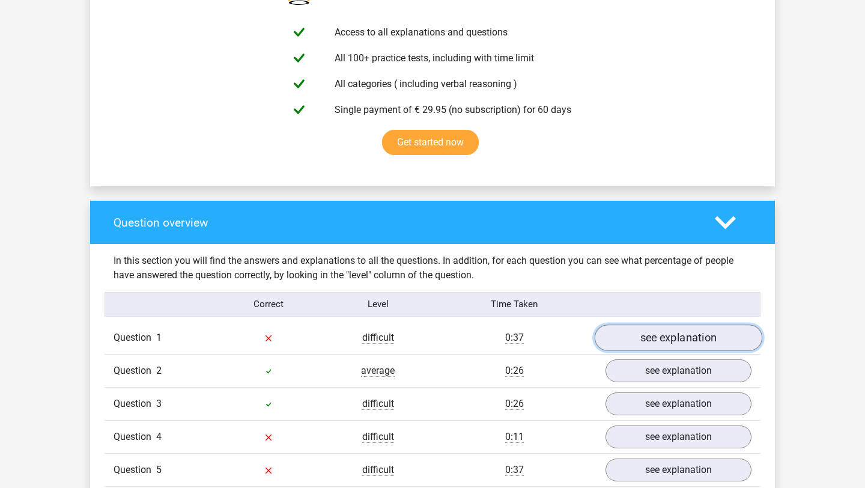
click at [653, 343] on link "see explanation" at bounding box center [678, 337] width 168 height 26
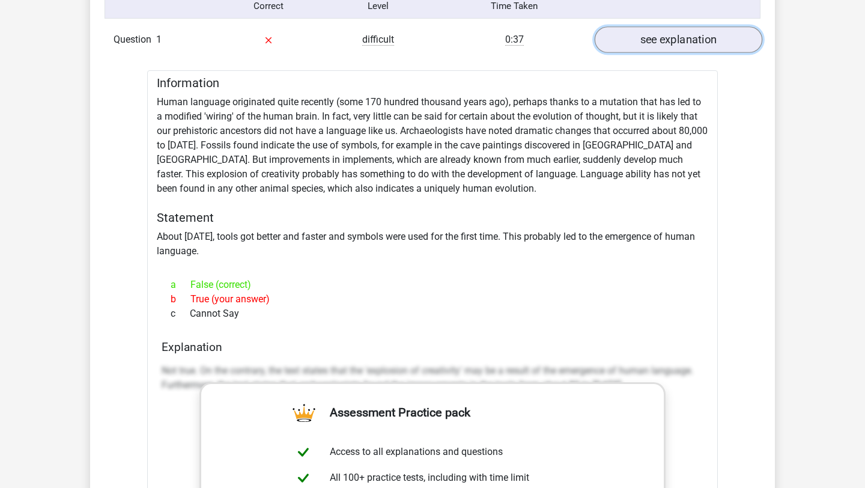
scroll to position [983, 0]
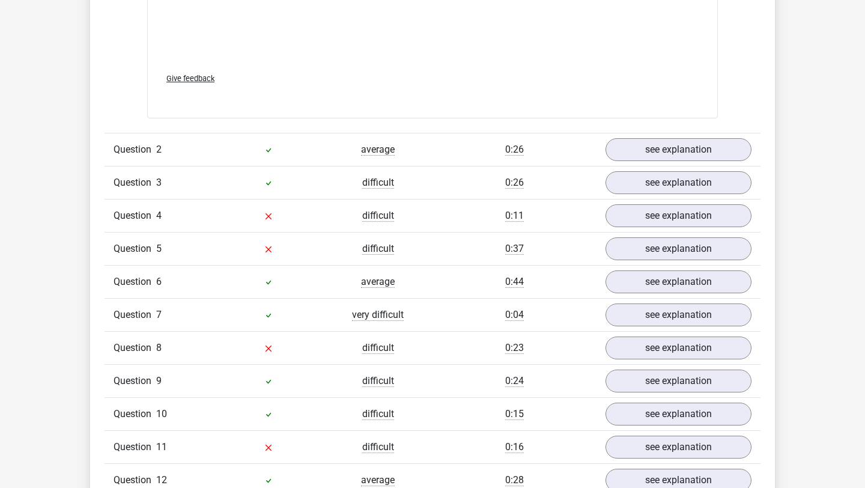
scroll to position [1645, 0]
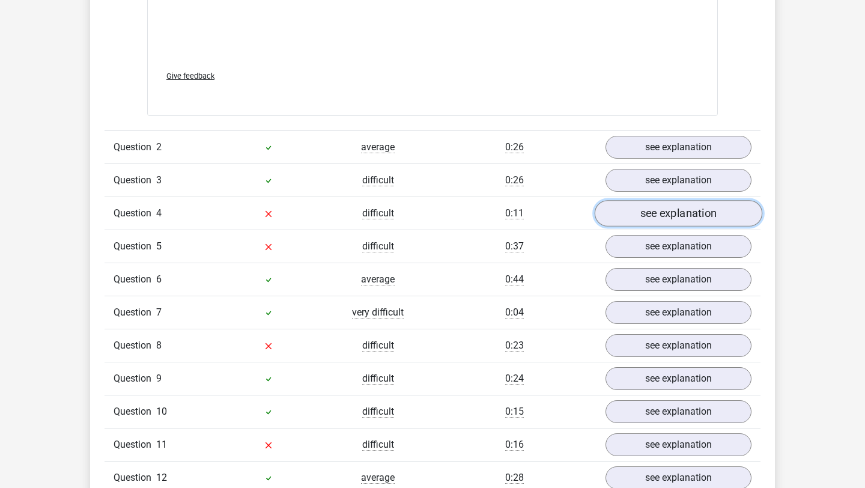
click at [670, 225] on link "see explanation" at bounding box center [678, 213] width 168 height 26
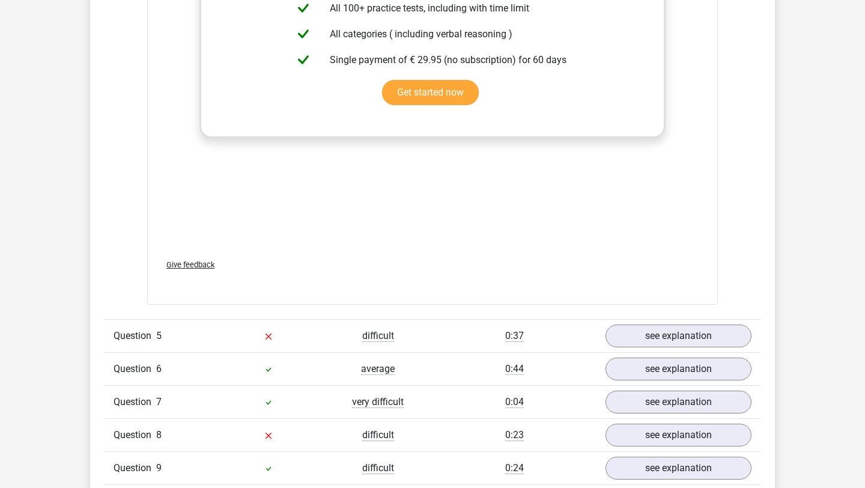
scroll to position [2205, 0]
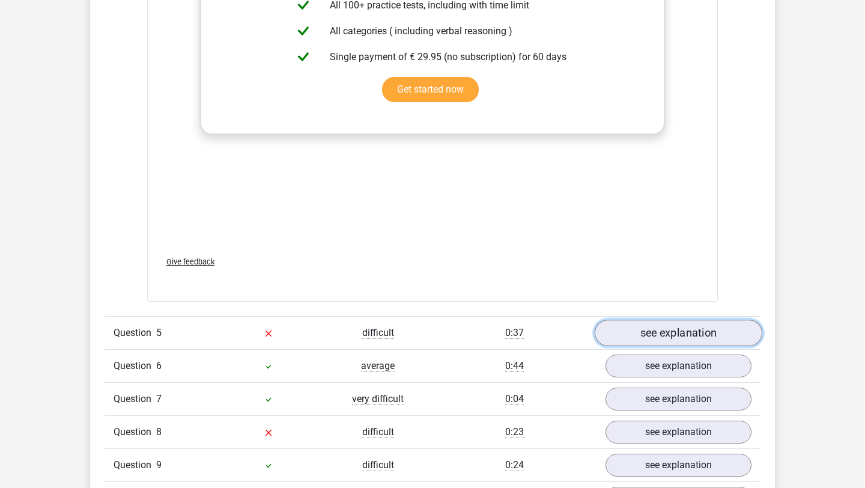
click at [733, 334] on link "see explanation" at bounding box center [678, 333] width 168 height 26
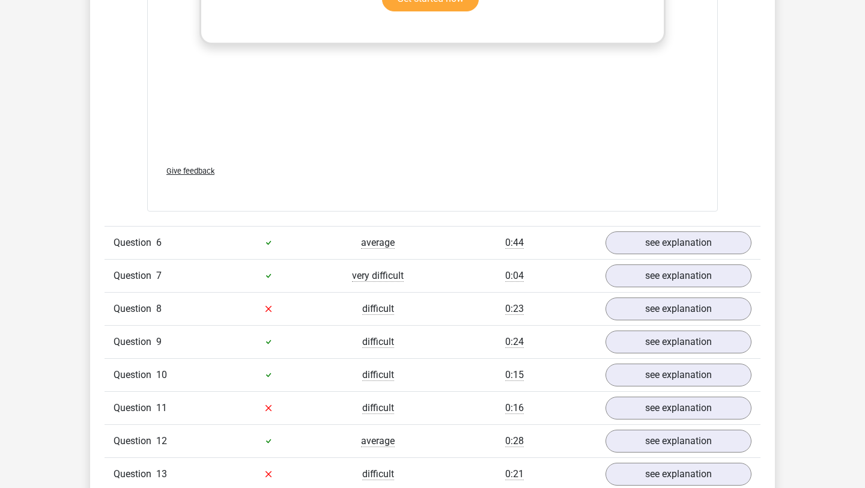
scroll to position [3048, 0]
click at [687, 303] on link "see explanation" at bounding box center [678, 307] width 168 height 26
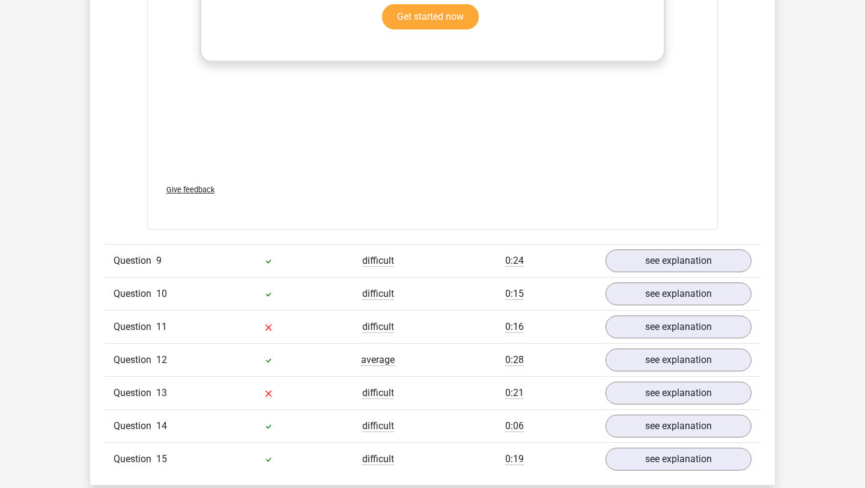
scroll to position [3806, 0]
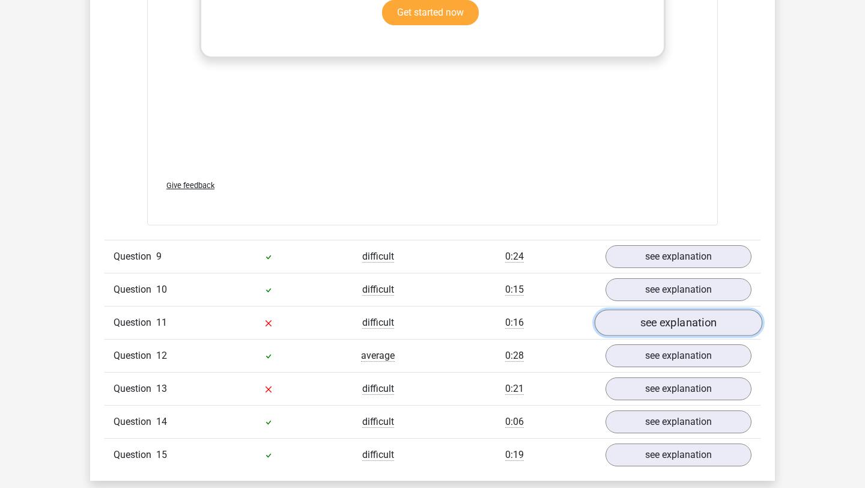
click at [686, 320] on link "see explanation" at bounding box center [678, 322] width 168 height 26
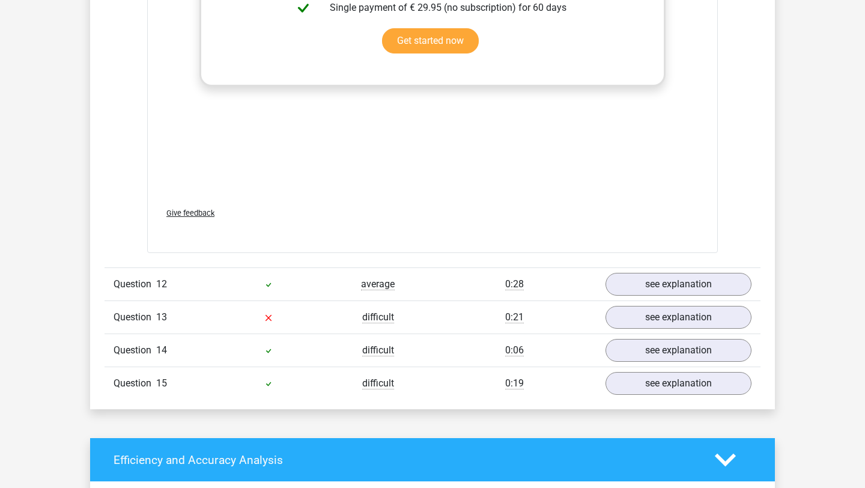
scroll to position [4529, 0]
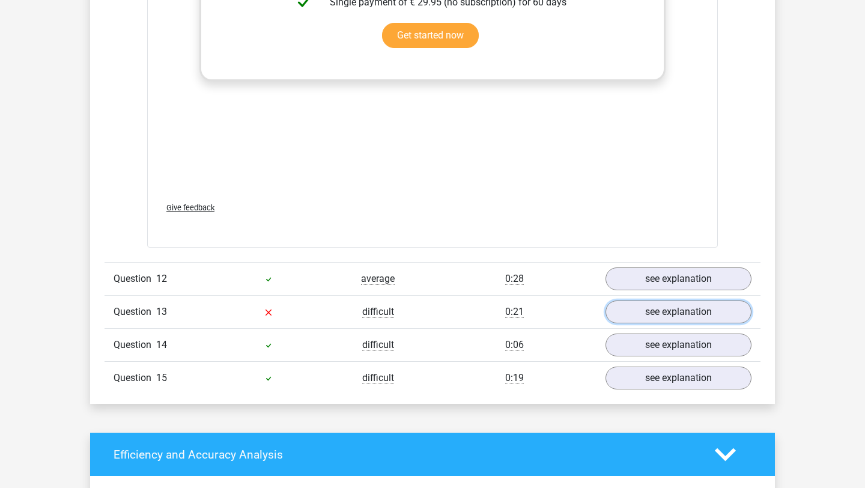
click at [686, 320] on link "see explanation" at bounding box center [678, 311] width 146 height 23
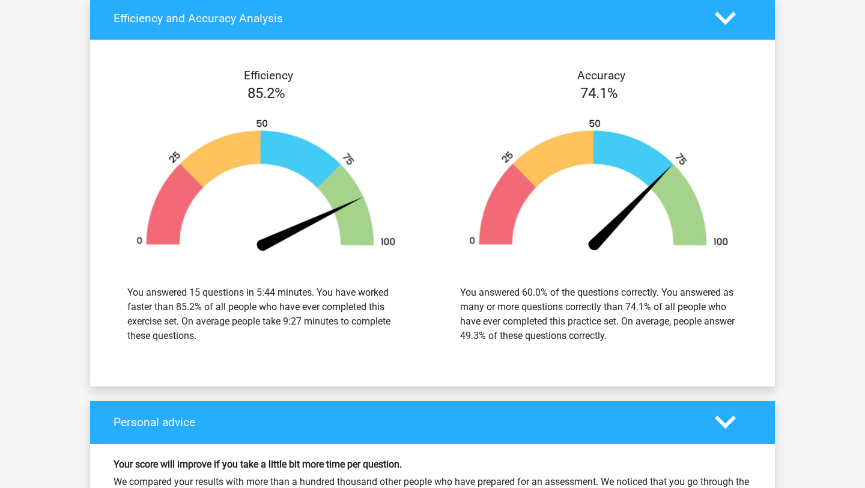
scroll to position [5635, 0]
